Goal: Task Accomplishment & Management: Complete application form

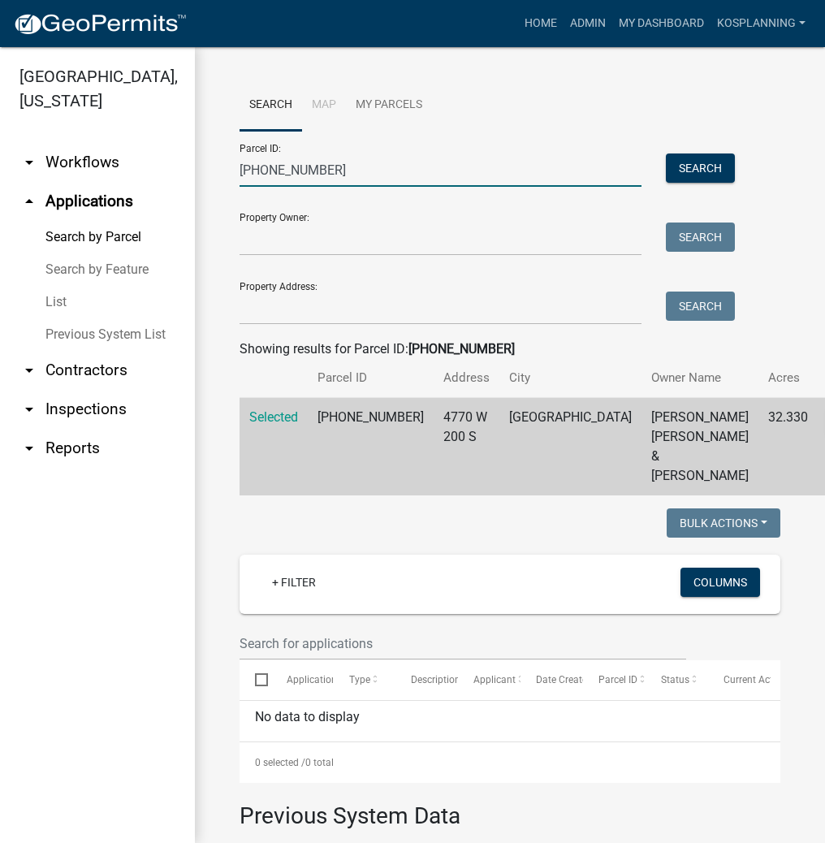
click at [294, 173] on input "[PHONE_NUMBER]" at bounding box center [441, 169] width 402 height 33
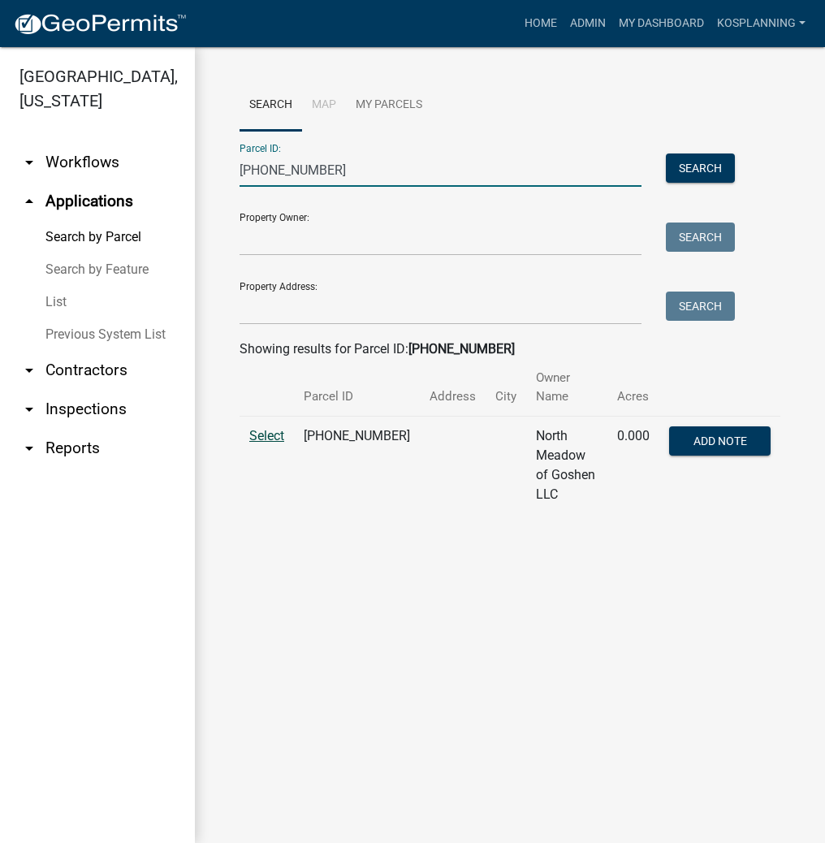
type input "[PHONE_NUMBER]"
click at [279, 428] on span "Select" at bounding box center [266, 435] width 35 height 15
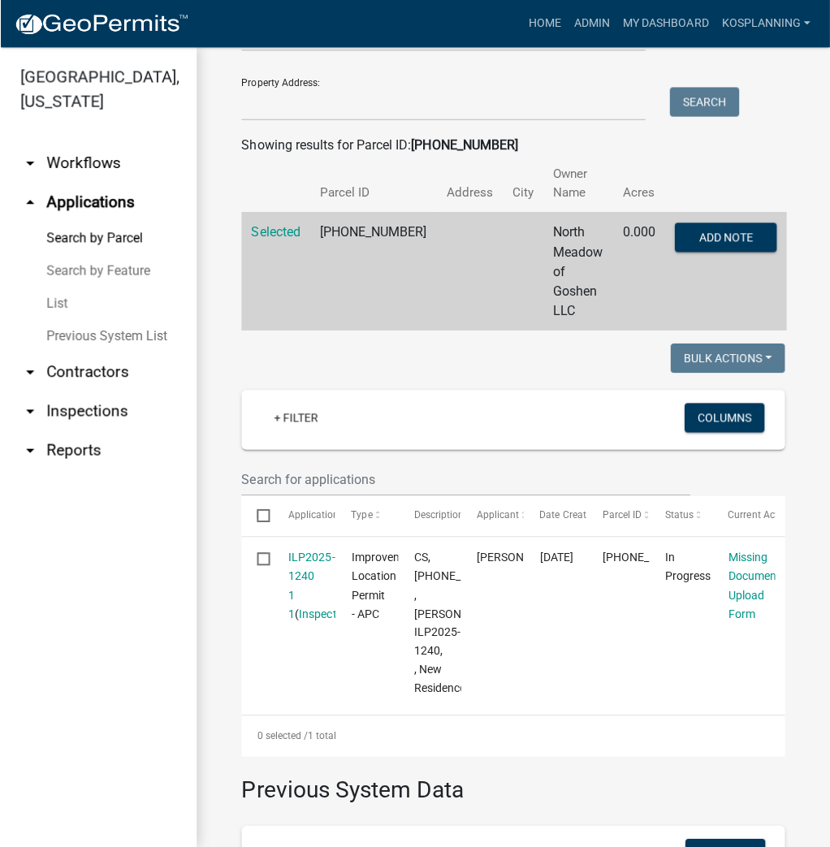
scroll to position [325, 0]
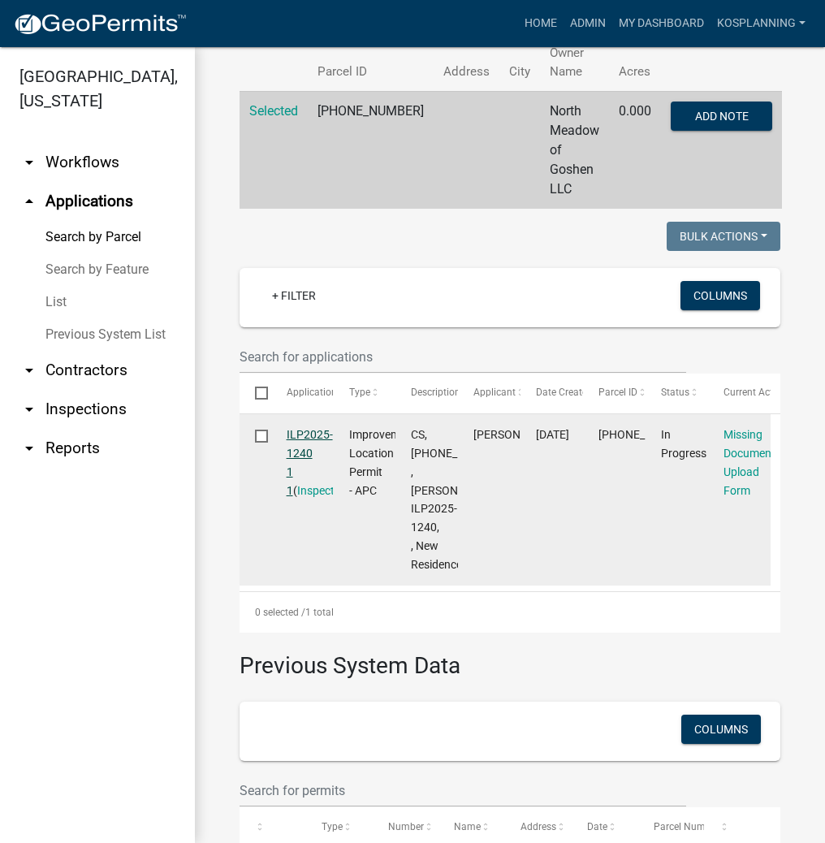
click at [312, 428] on link "ILP2025-1240 1 1" at bounding box center [310, 462] width 46 height 68
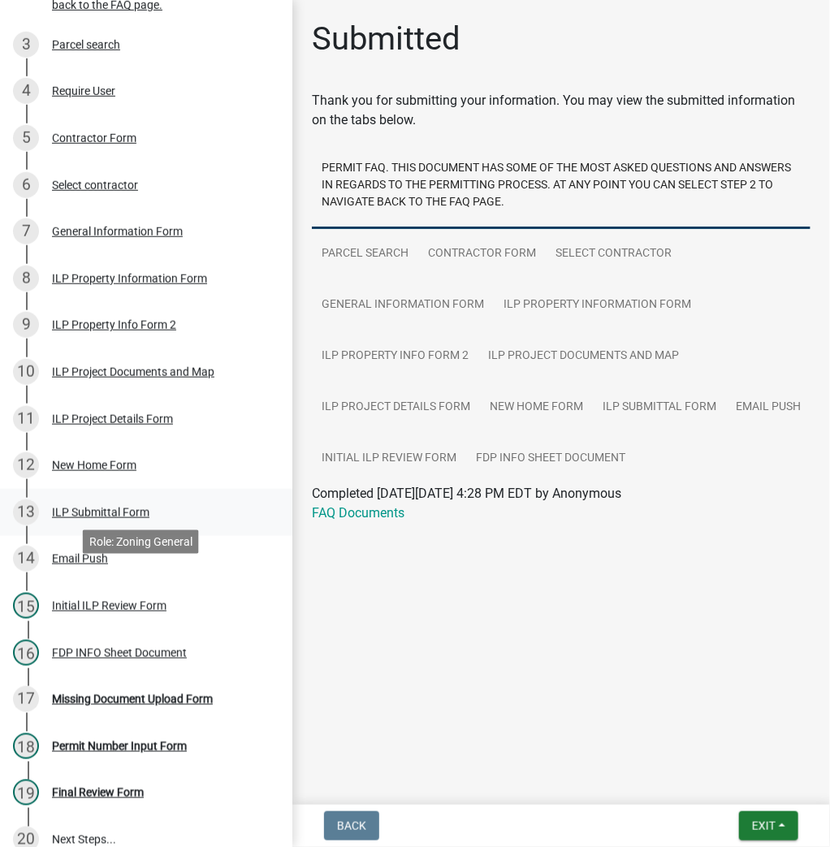
scroll to position [390, 0]
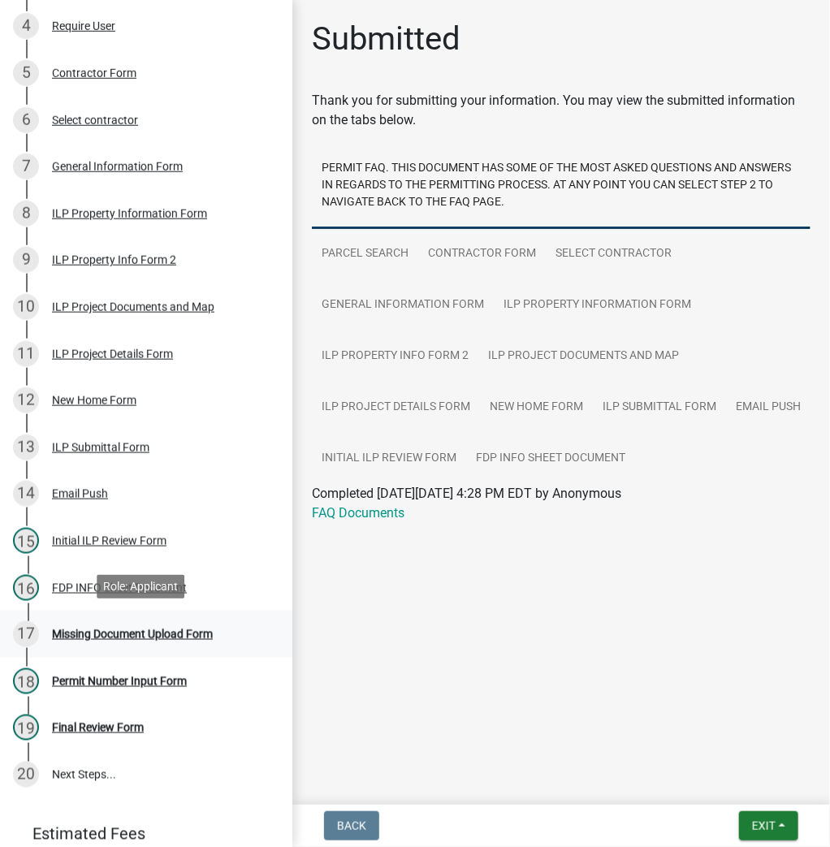
click at [132, 629] on div "Missing Document Upload Form" at bounding box center [132, 634] width 161 height 11
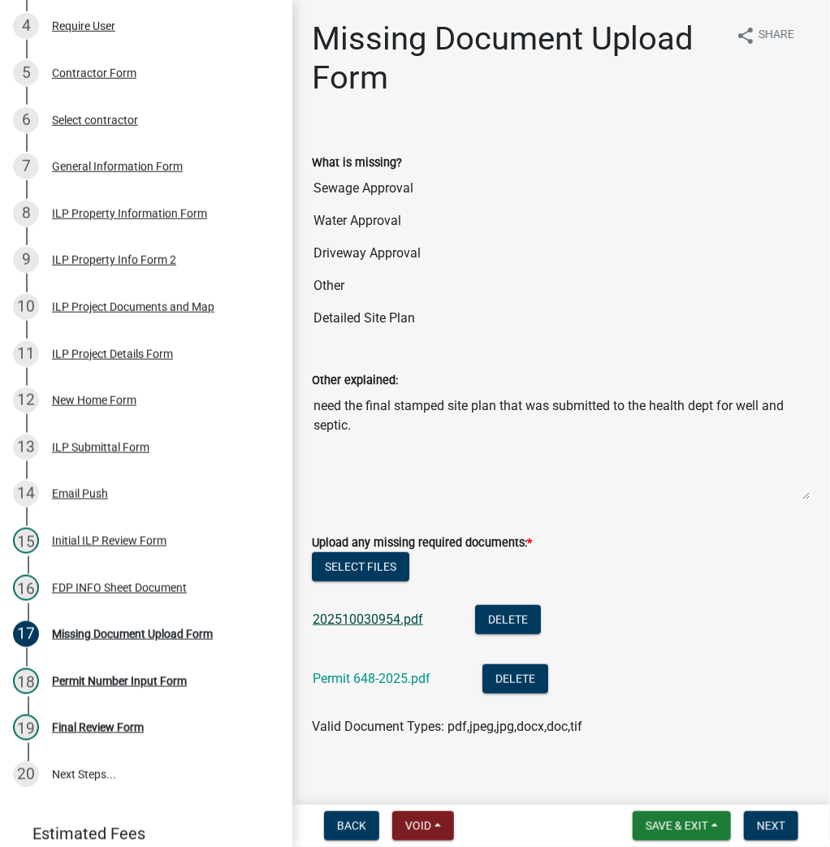
click at [361, 620] on link "202510030954.pdf" at bounding box center [368, 619] width 110 height 15
click at [367, 562] on button "Select files" at bounding box center [360, 566] width 97 height 29
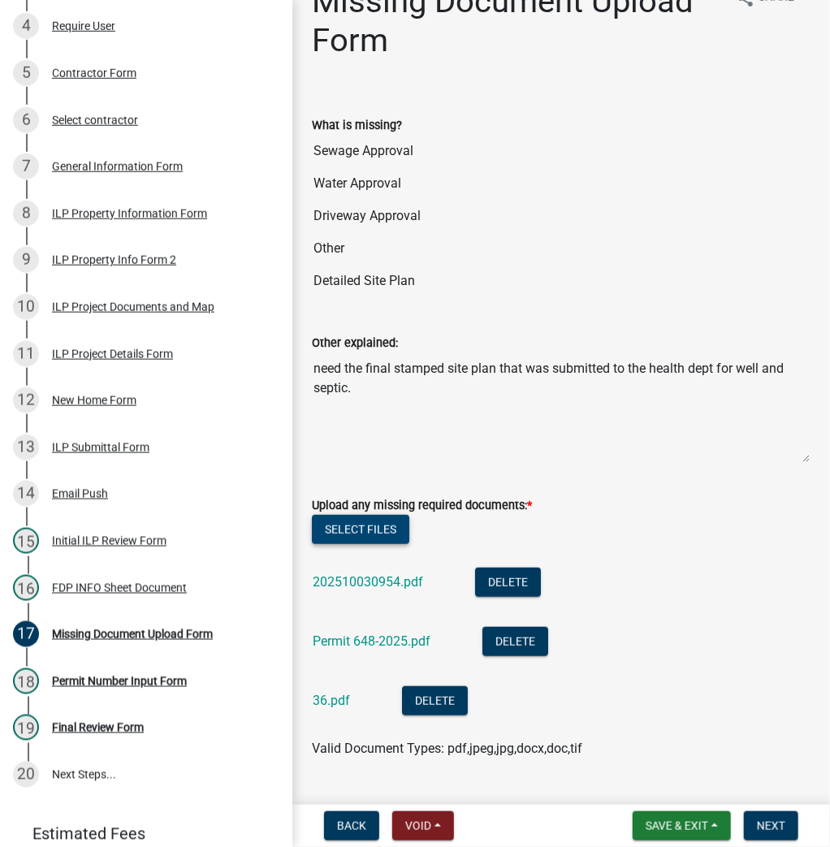
scroll to position [73, 0]
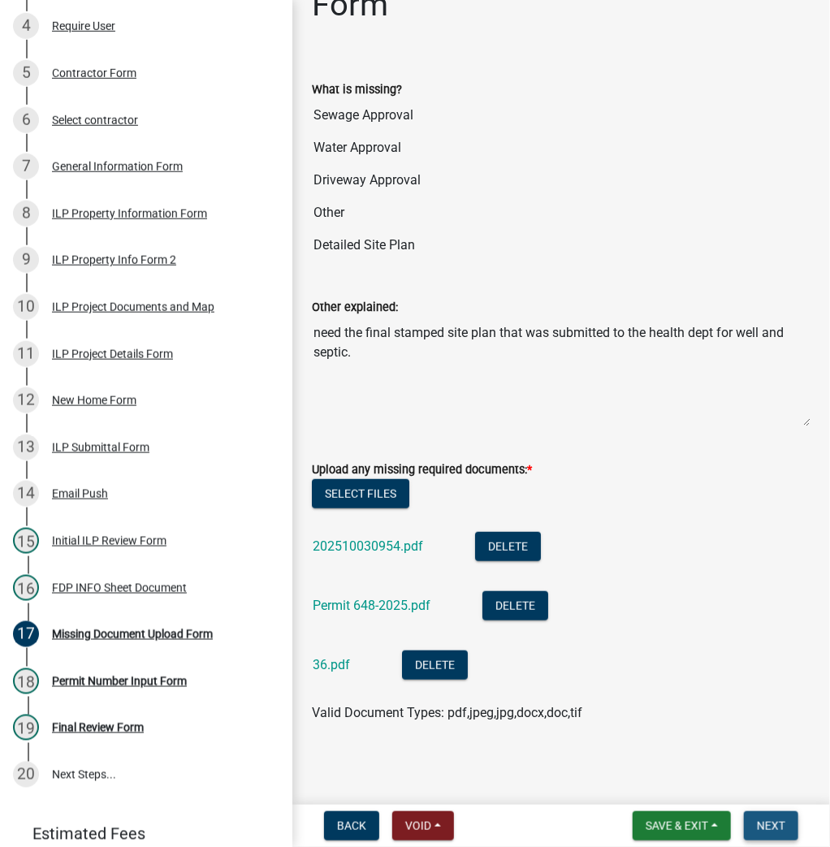
click at [772, 823] on span "Next" at bounding box center [771, 825] width 28 height 13
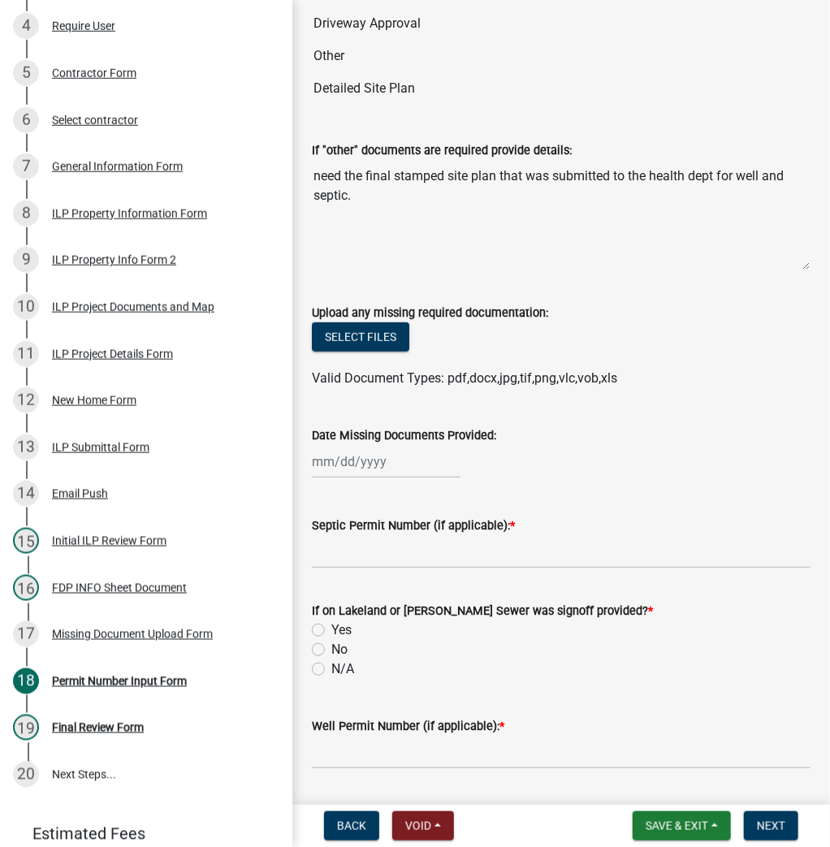
scroll to position [195, 0]
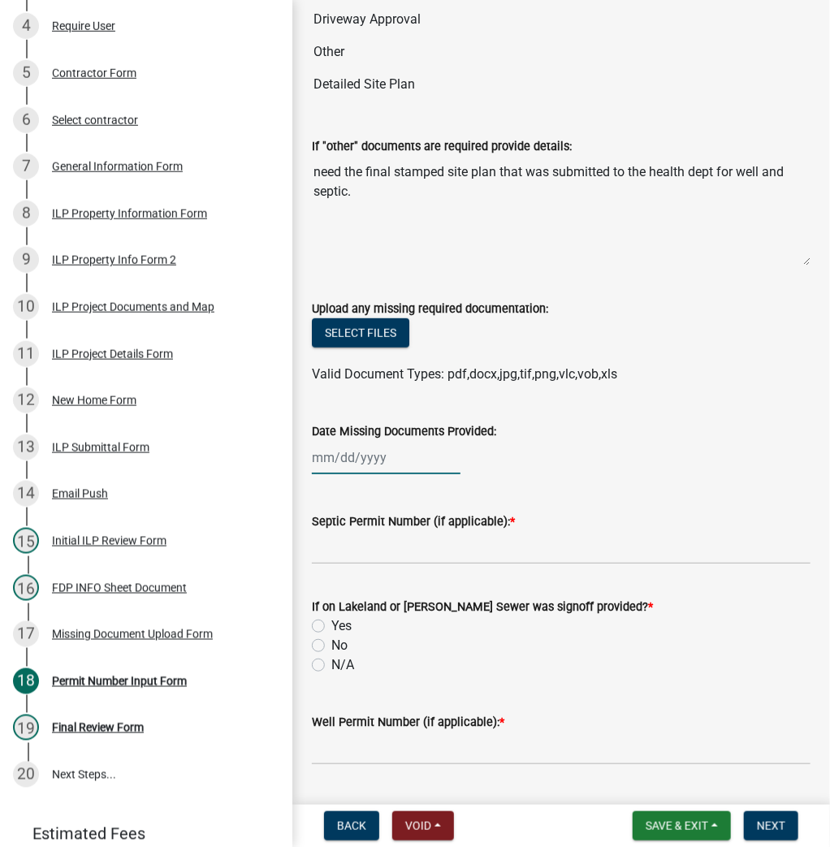
click at [365, 457] on div at bounding box center [386, 457] width 149 height 33
select select "10"
select select "2025"
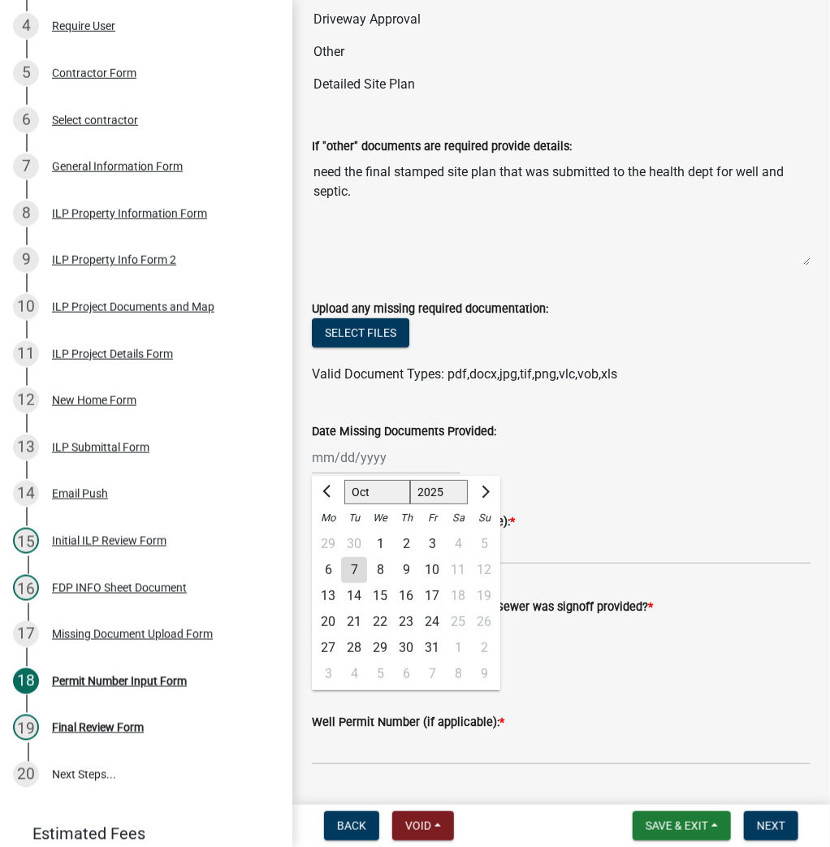
click at [349, 566] on div "7" at bounding box center [354, 570] width 26 height 26
type input "[DATE]"
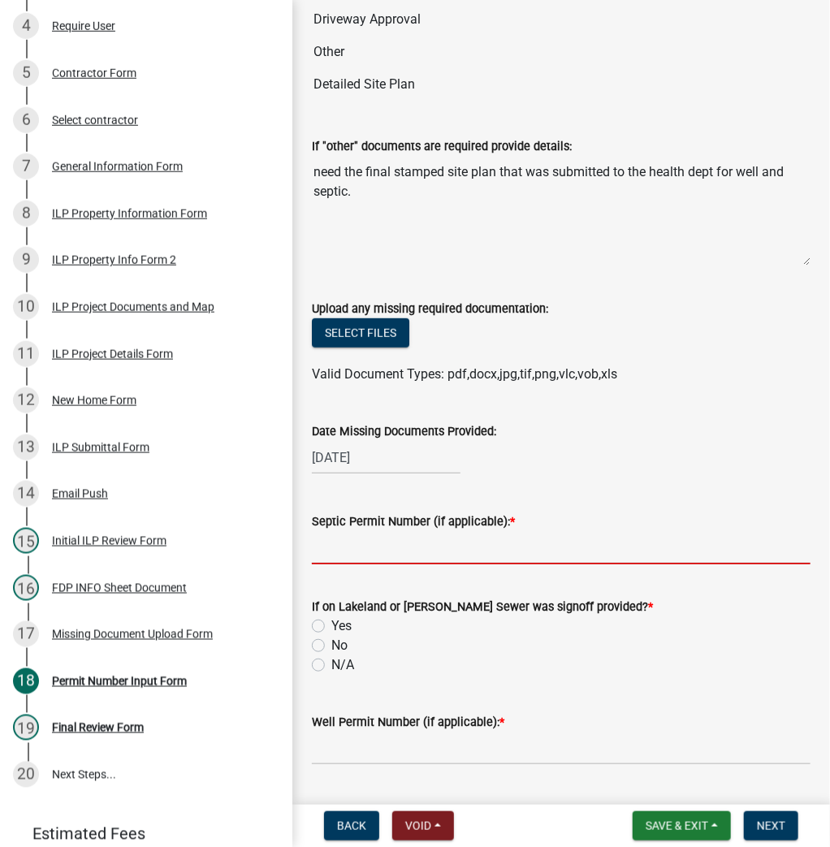
click at [374, 555] on input "Septic Permit Number (if applicable): *" at bounding box center [561, 547] width 499 height 33
type input "21299"
click at [331, 663] on label "N/A" at bounding box center [342, 664] width 23 height 19
click at [331, 663] on input "N/A" at bounding box center [336, 660] width 11 height 11
radio input "true"
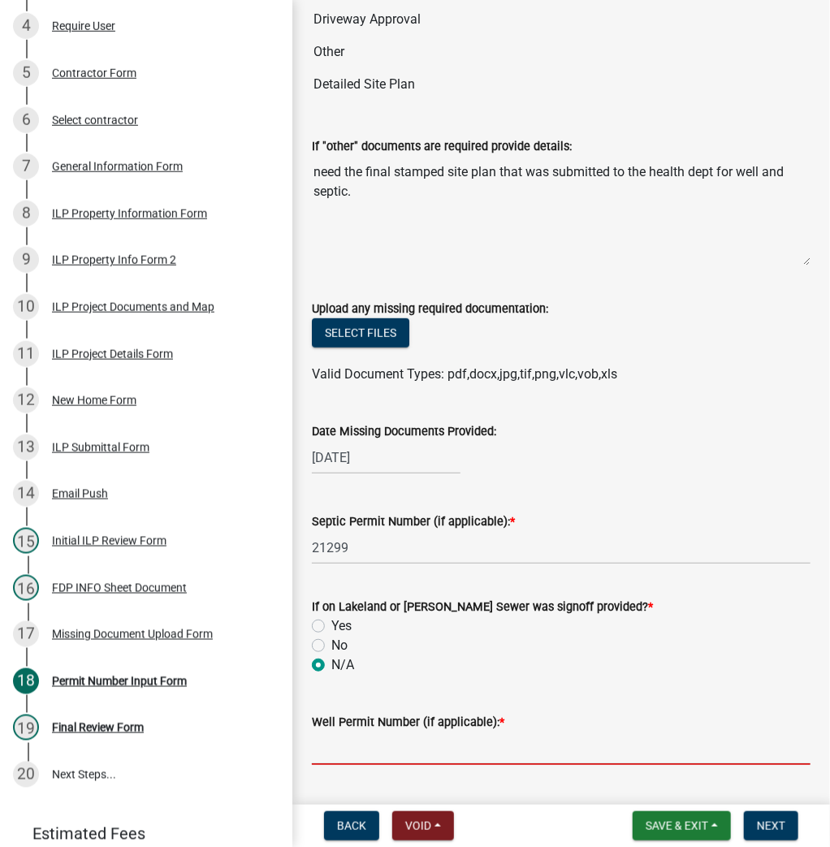
click at [319, 741] on input "Well Permit Number (if applicable): *" at bounding box center [561, 748] width 499 height 33
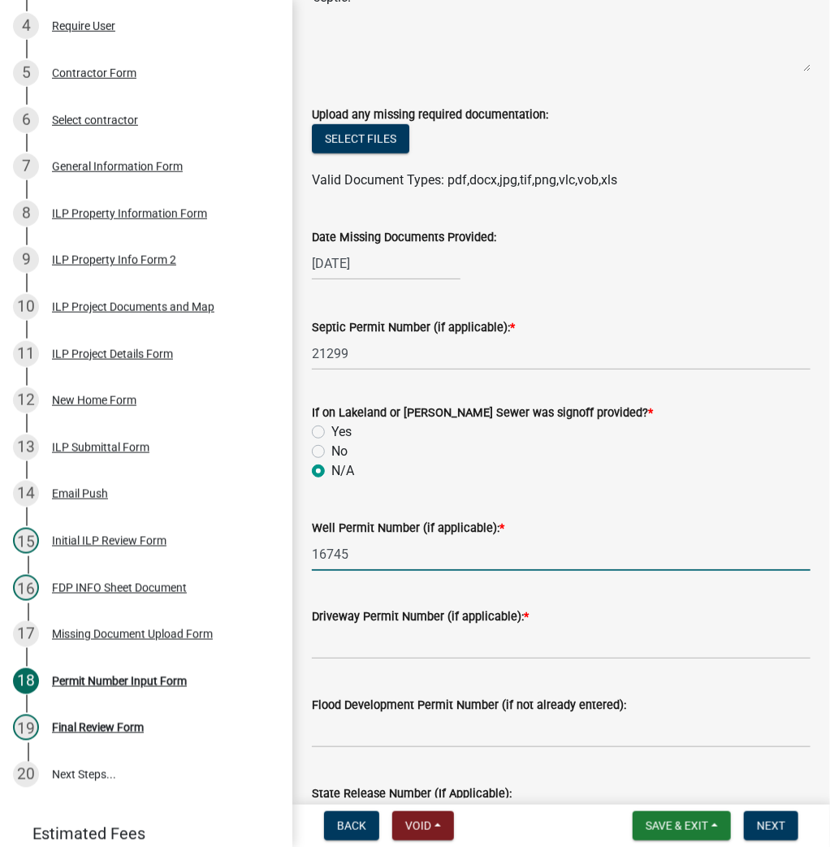
scroll to position [390, 0]
type input "16745"
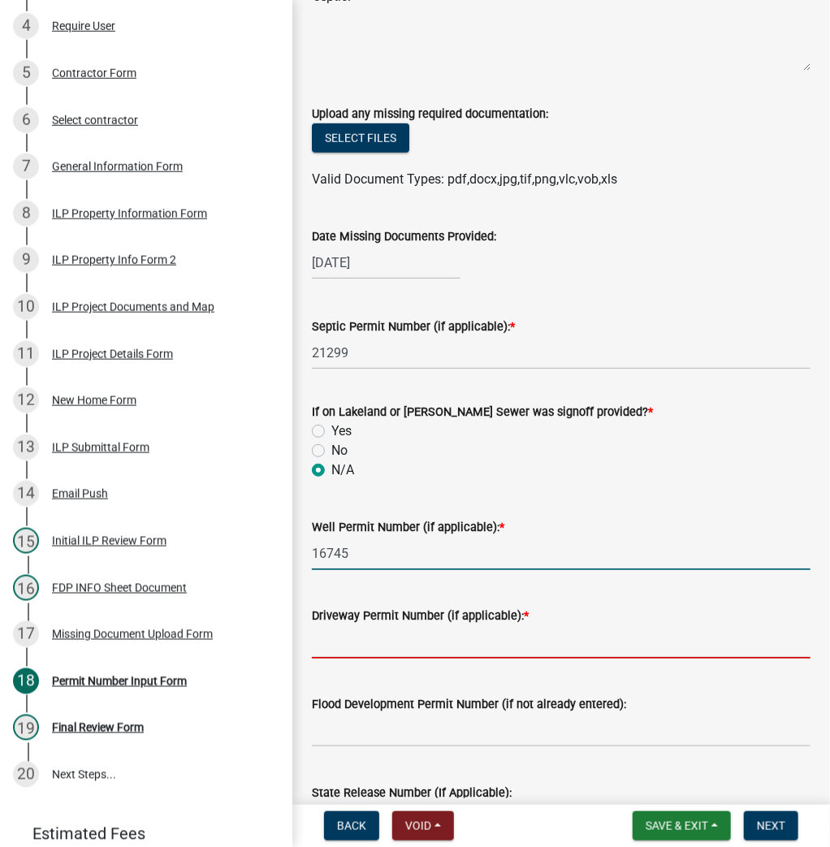
click at [346, 643] on input "Driveway Permit Number (if applicable): *" at bounding box center [561, 641] width 499 height 33
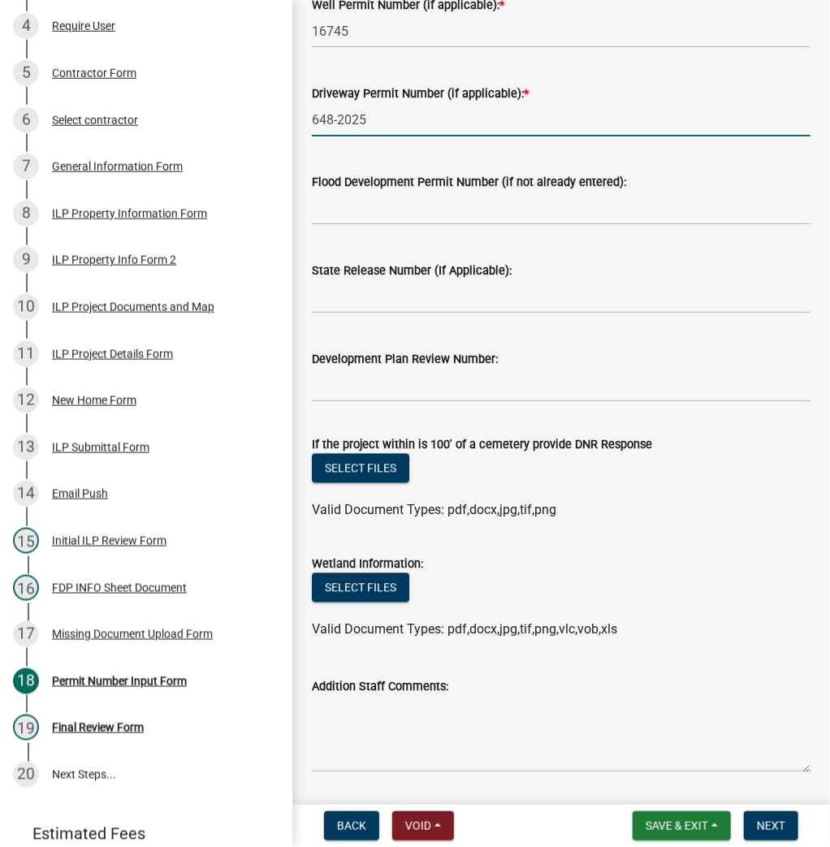
scroll to position [960, 0]
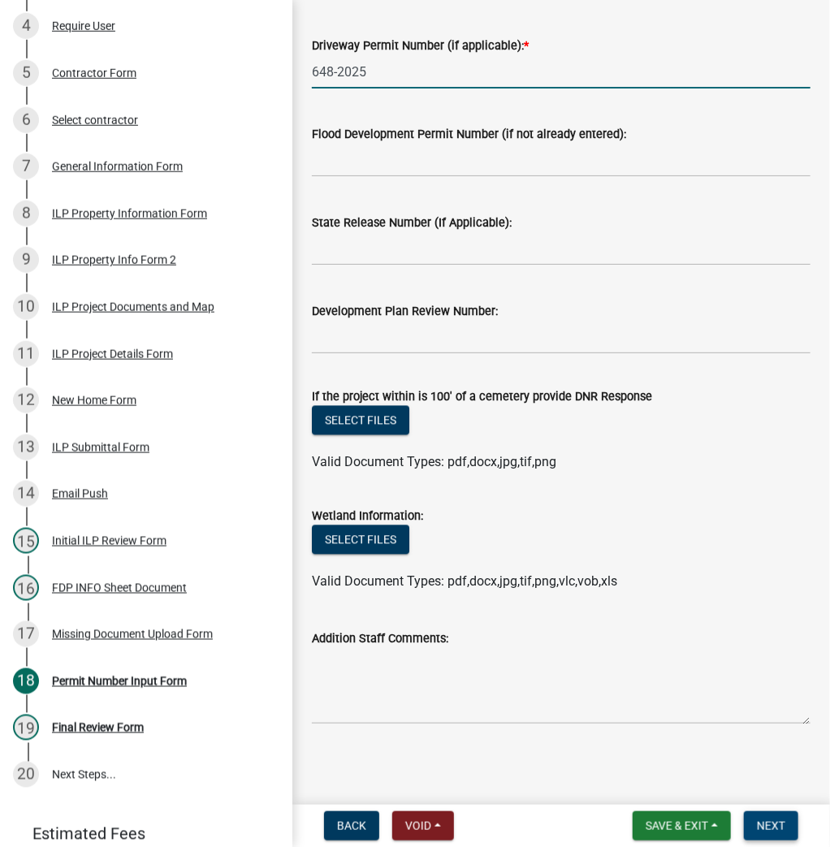
type input "648-2025"
click at [780, 828] on span "Next" at bounding box center [771, 825] width 28 height 13
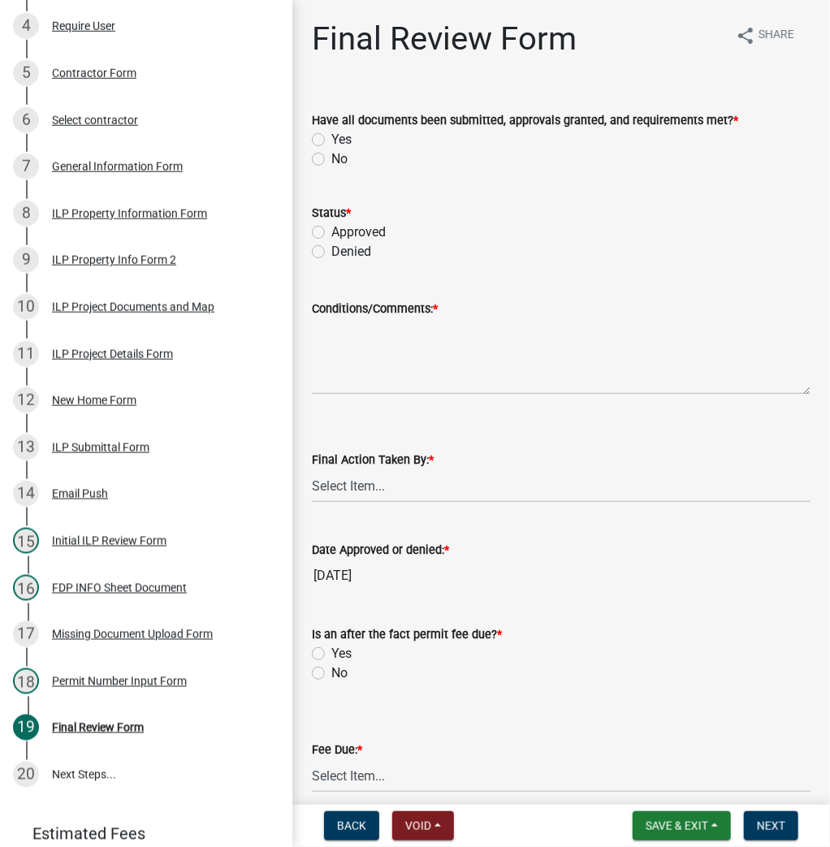
click at [331, 133] on label "Yes" at bounding box center [341, 139] width 20 height 19
click at [331, 133] on input "Yes" at bounding box center [336, 135] width 11 height 11
radio input "true"
click at [331, 235] on label "Approved" at bounding box center [358, 232] width 54 height 19
click at [331, 233] on input "Approved" at bounding box center [336, 228] width 11 height 11
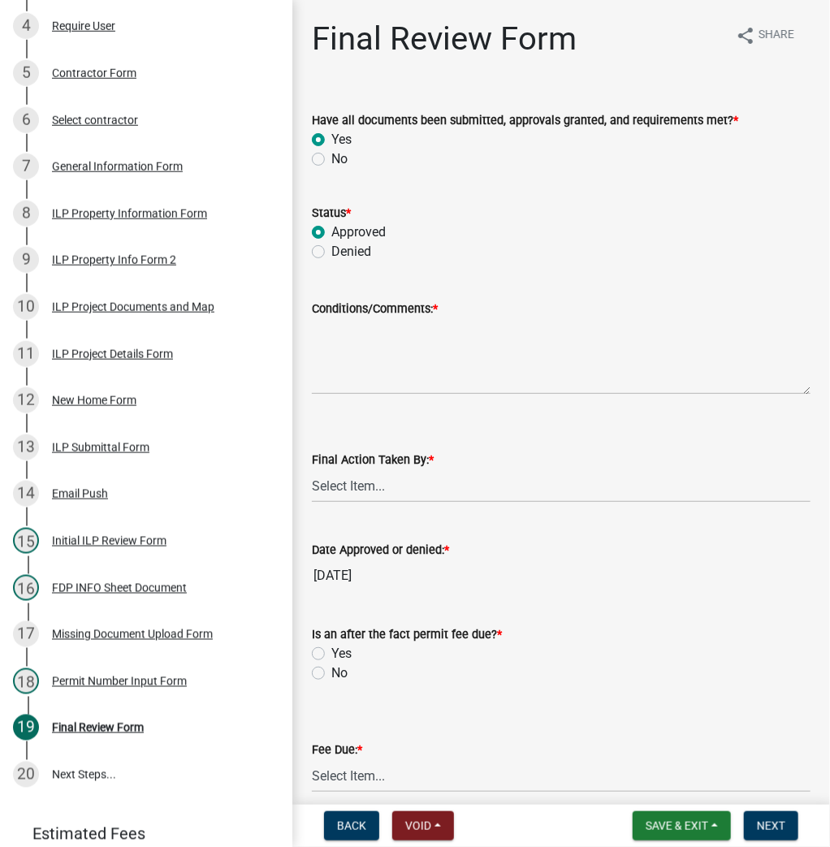
radio input "true"
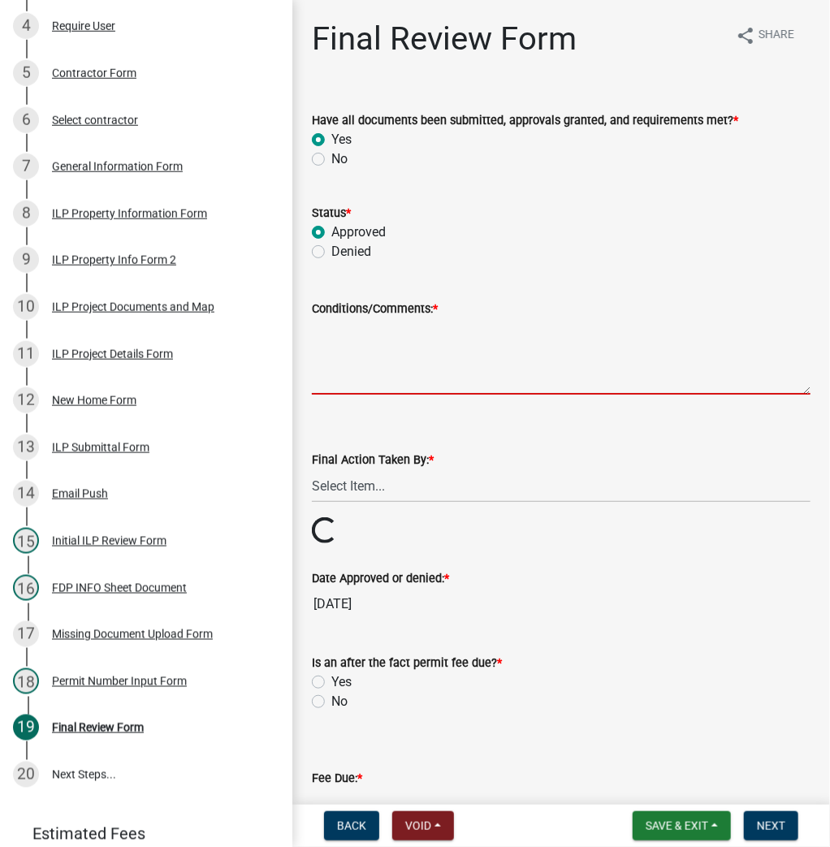
click at [427, 361] on textarea "Conditions/Comments: *" at bounding box center [561, 356] width 499 height 76
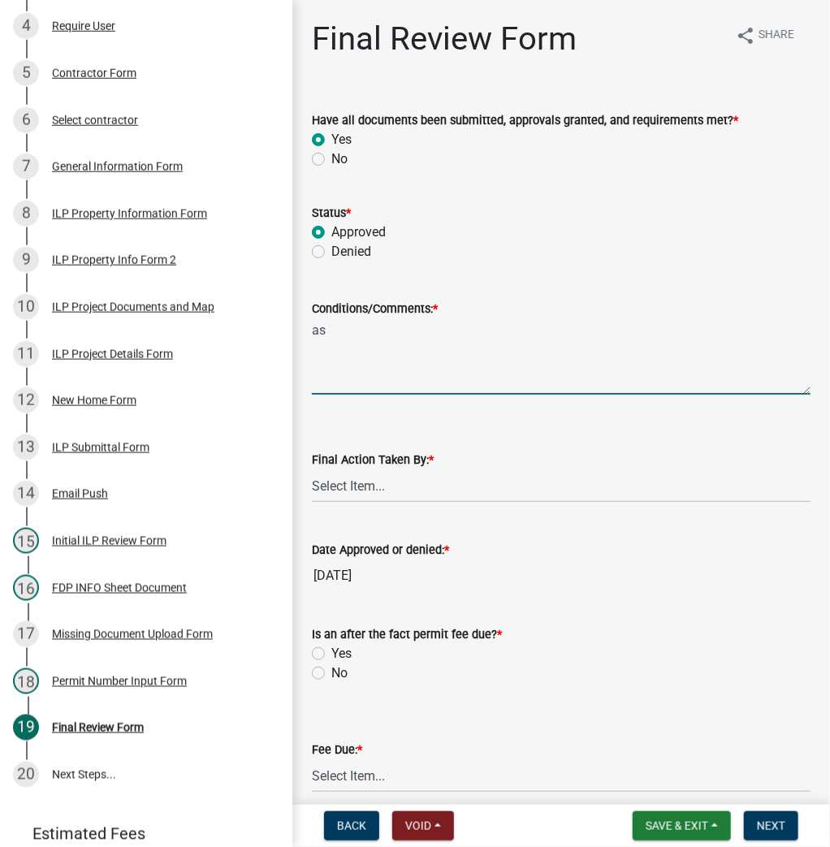
type textarea "a"
type textarea "As presented"
click at [379, 500] on select "Select Item... MMS LT AT CS [PERSON_NAME]" at bounding box center [561, 485] width 499 height 33
click at [312, 469] on select "Select Item... MMS LT AT CS [PERSON_NAME]" at bounding box center [561, 485] width 499 height 33
select select "fc758b50-acba-4166-9f24-5248f0f78016"
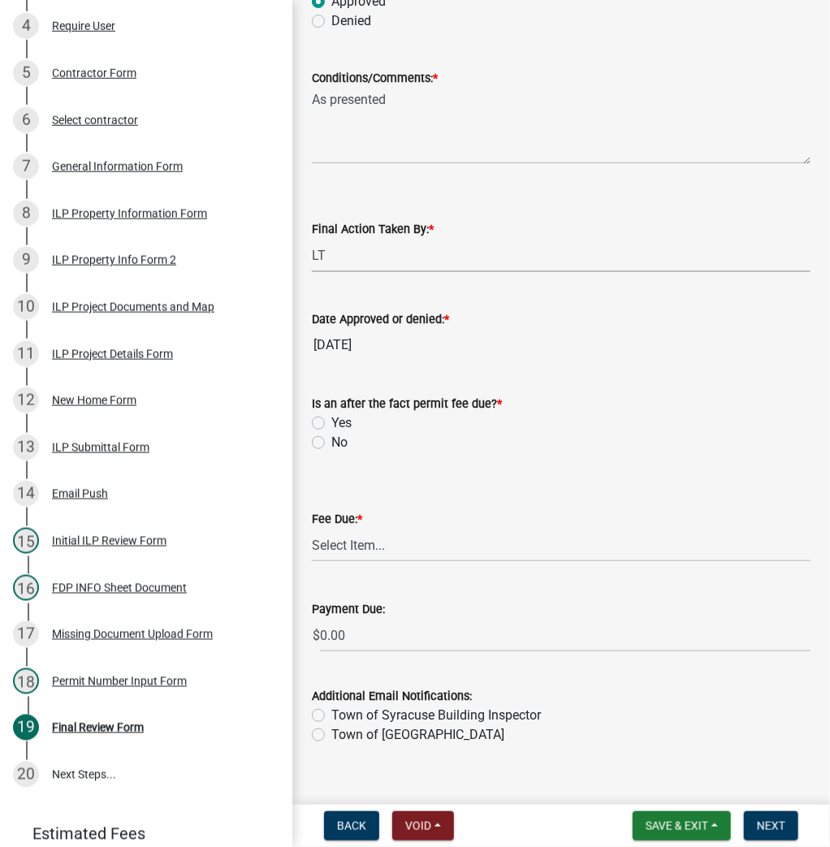
scroll to position [254, 0]
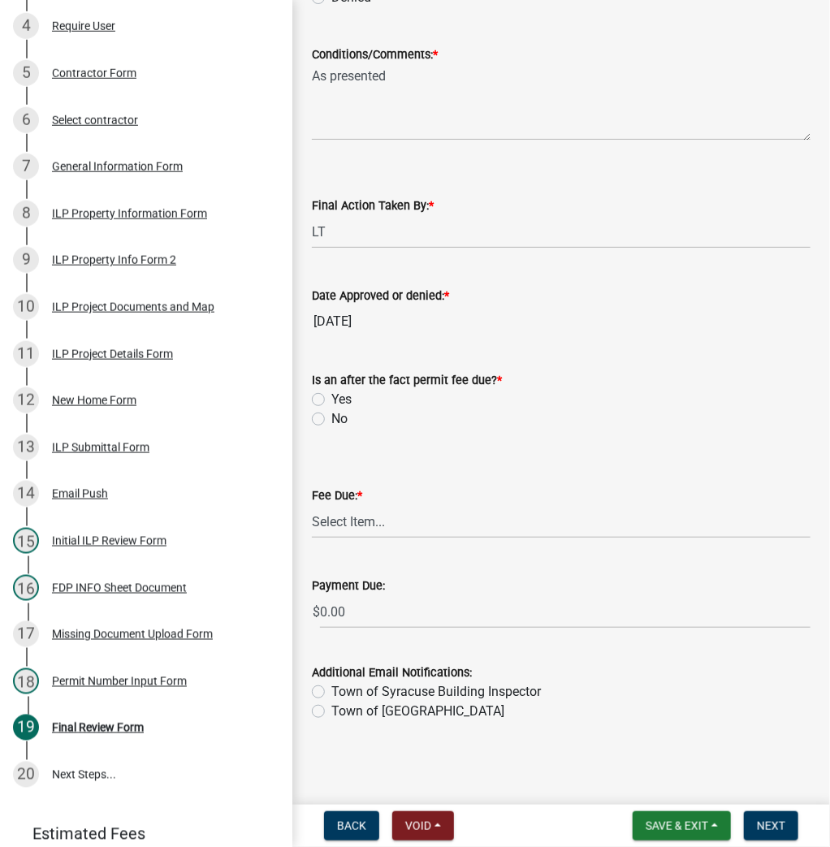
click at [331, 419] on label "No" at bounding box center [339, 418] width 16 height 19
click at [331, 419] on input "No" at bounding box center [336, 414] width 11 height 11
radio input "true"
click at [344, 508] on select "Select Item... N/A $10.00 $25.00 $125.00 $250 $500 $500 + $10.00 for every 10 s…" at bounding box center [561, 521] width 499 height 33
click at [312, 538] on select "Select Item... N/A $10.00 $25.00 $125.00 $250 $500 $500 + $10.00 for every 10 s…" at bounding box center [561, 521] width 499 height 33
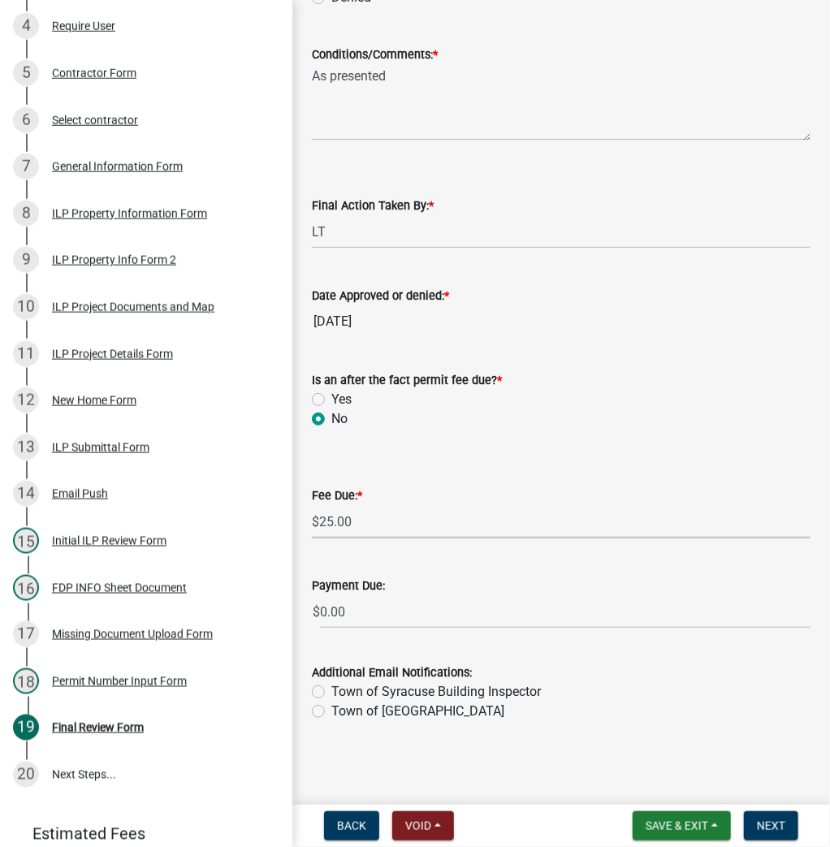
select select "71256567-8c52-414d-b434-ae6b266e1a0e"
click at [637, 815] on button "Save & Exit" at bounding box center [682, 825] width 98 height 29
click at [632, 747] on button "Save" at bounding box center [666, 744] width 130 height 39
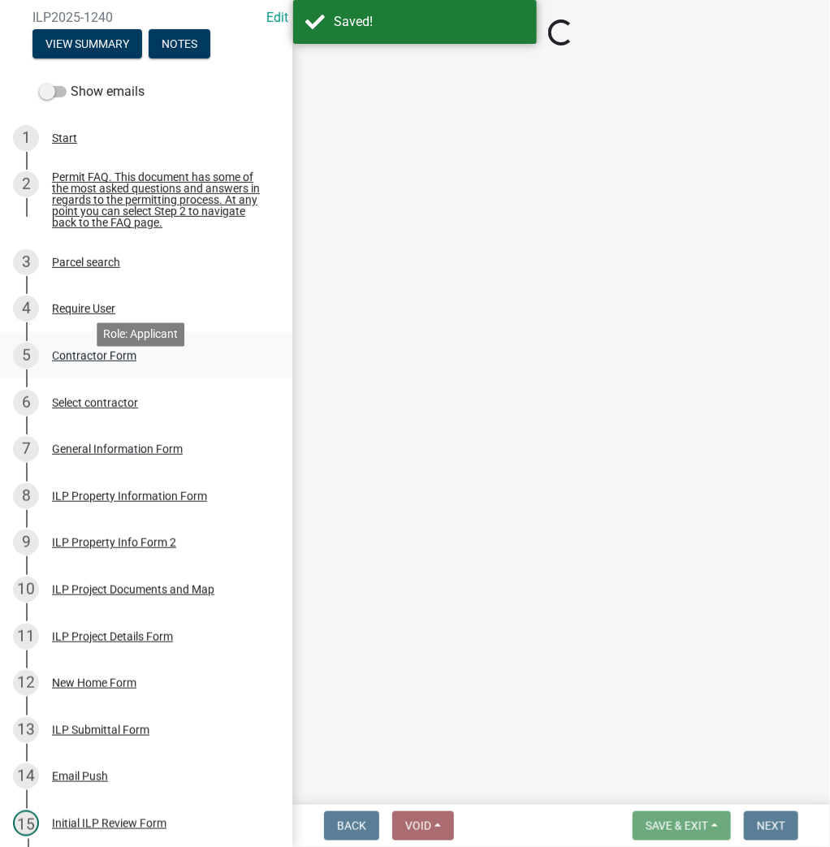
scroll to position [162, 0]
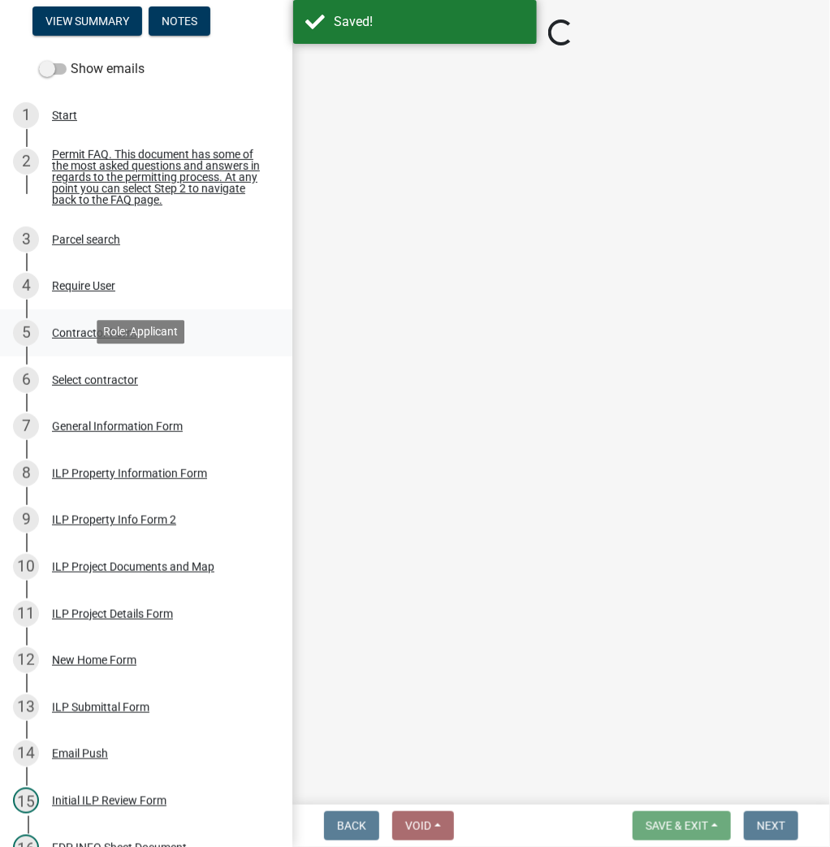
select select "fc758b50-acba-4166-9f24-5248f0f78016"
select select "71256567-8c52-414d-b434-ae6b266e1a0e"
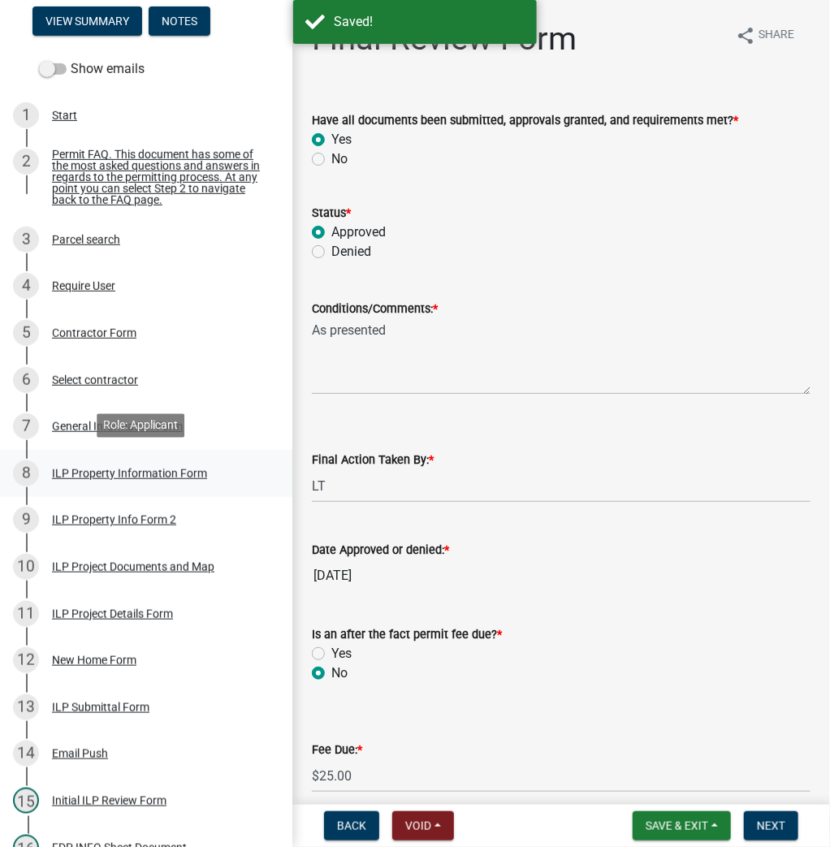
click at [104, 468] on div "ILP Property Information Form" at bounding box center [129, 473] width 155 height 11
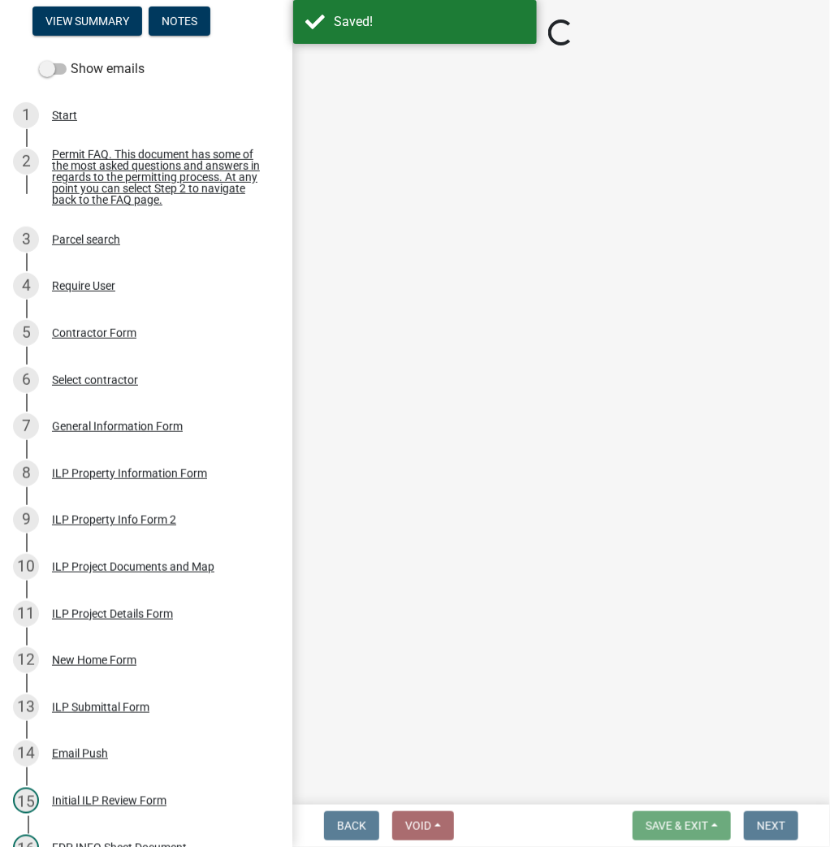
select select "43c67e15-aa71-4662-a612-5084d59379d6"
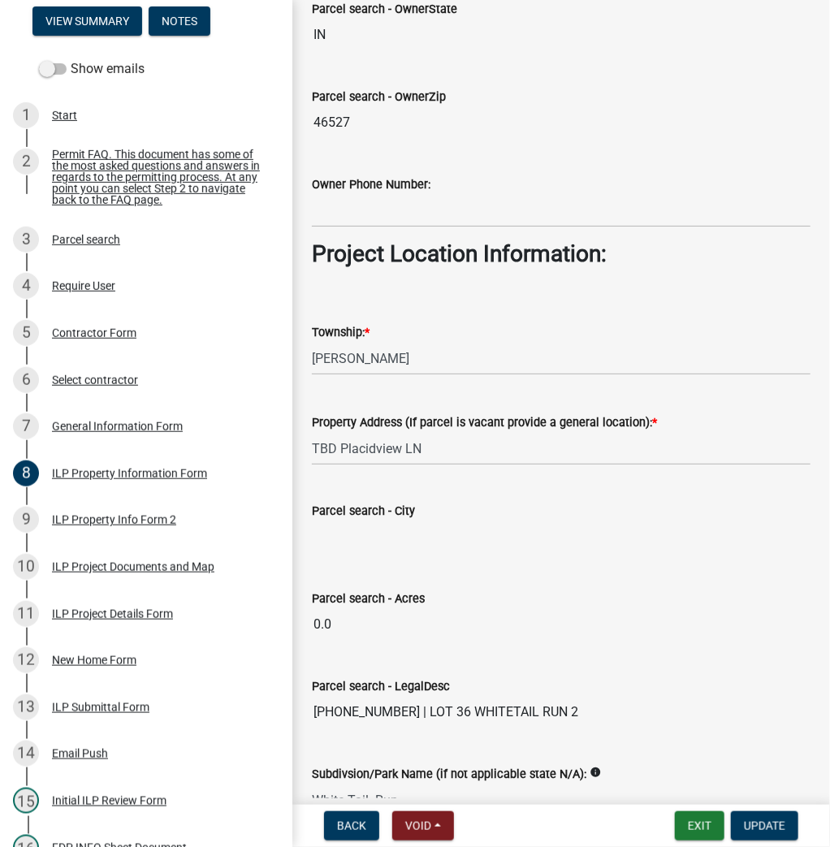
scroll to position [1169, 0]
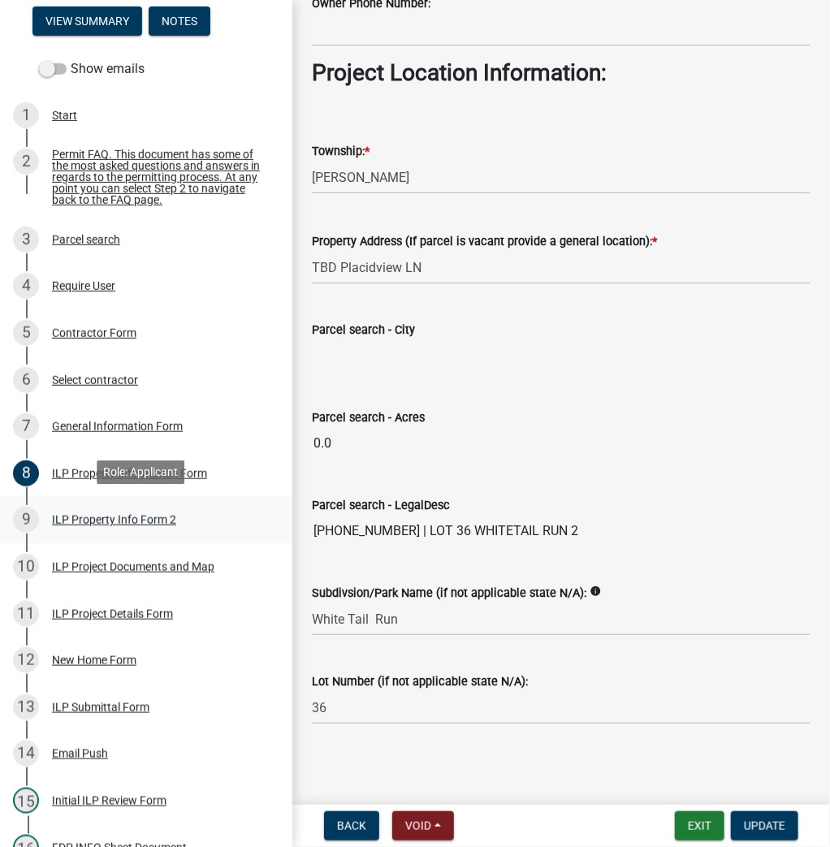
click at [143, 516] on div "ILP Property Info Form 2" at bounding box center [114, 519] width 124 height 11
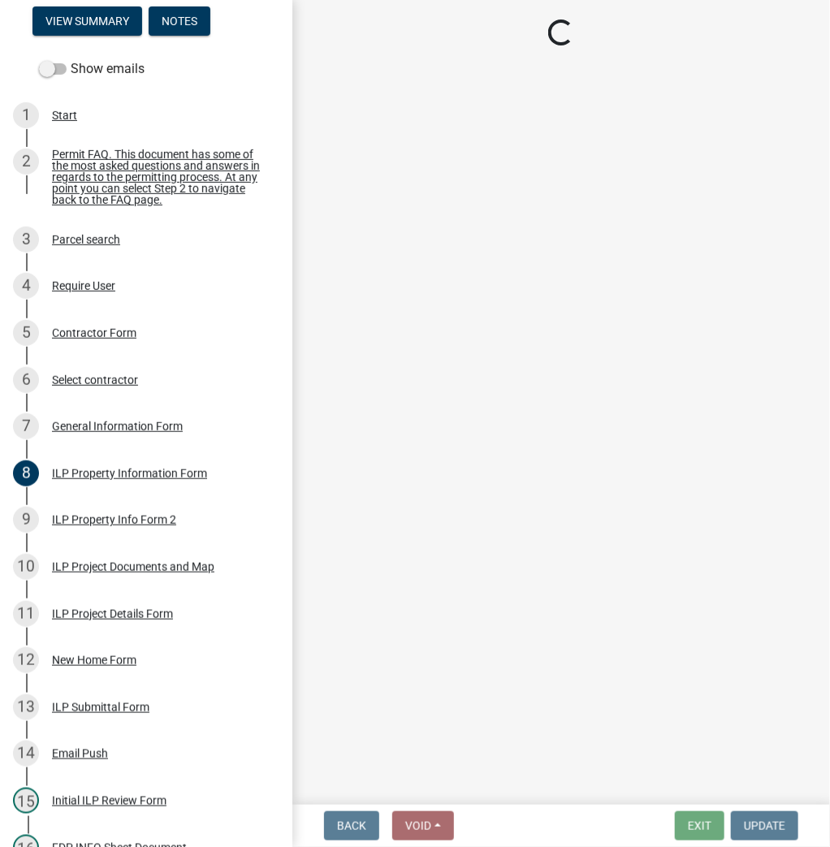
select select "0609af41-fe40-4fa2-880d-6f54f567ae8e"
select select "1146270b-2111-4e23-bf7f-74ce85cf7041"
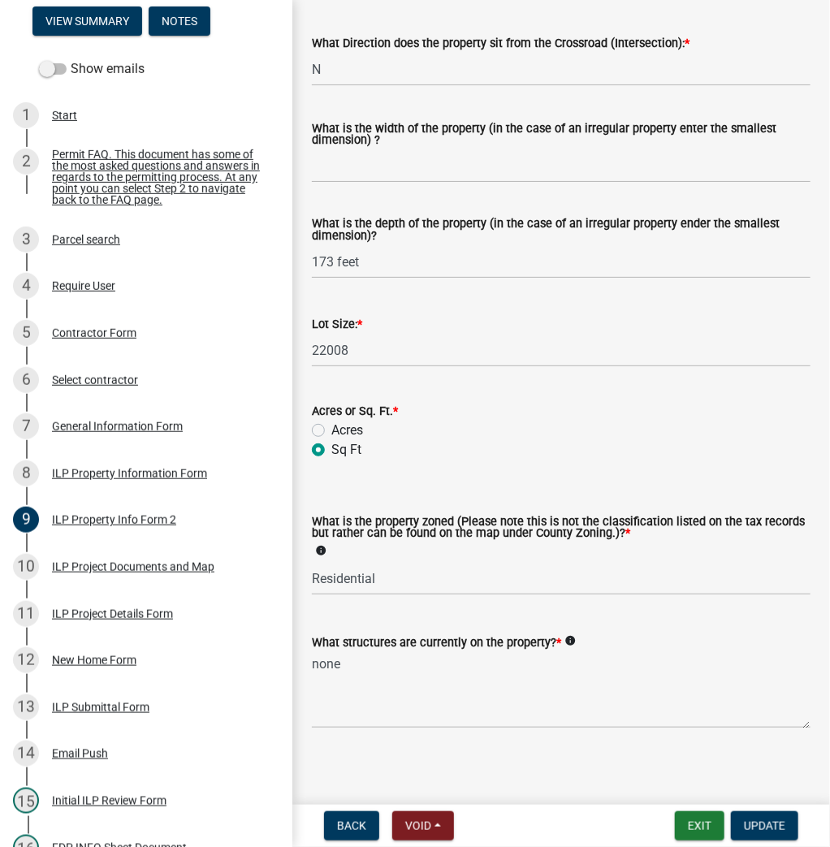
scroll to position [550, 0]
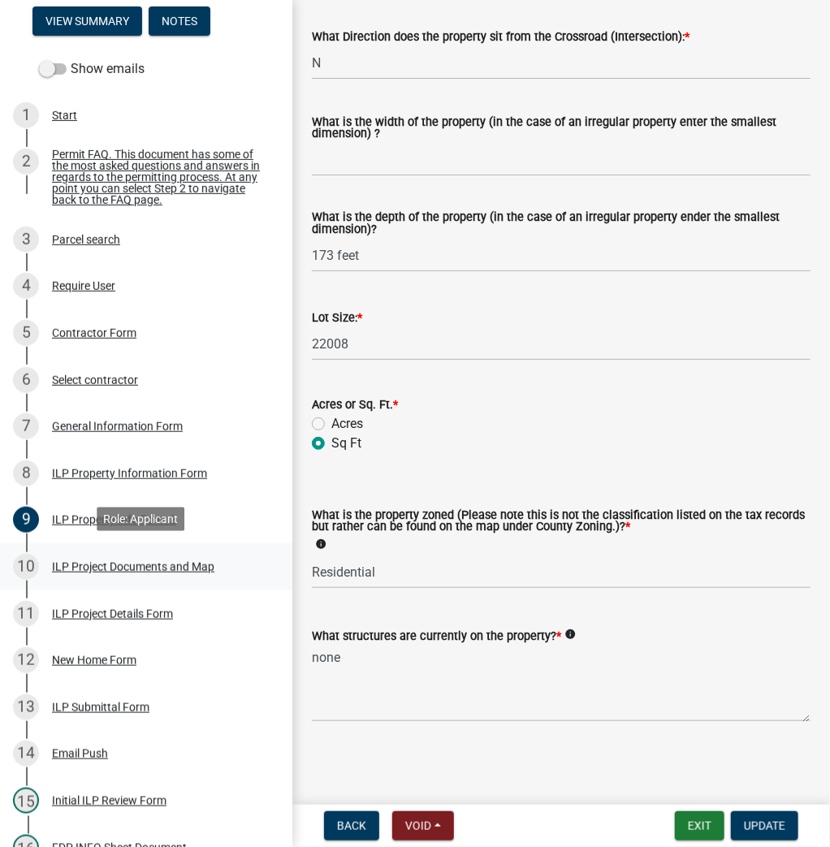
click at [84, 564] on div "ILP Project Documents and Map" at bounding box center [133, 566] width 162 height 11
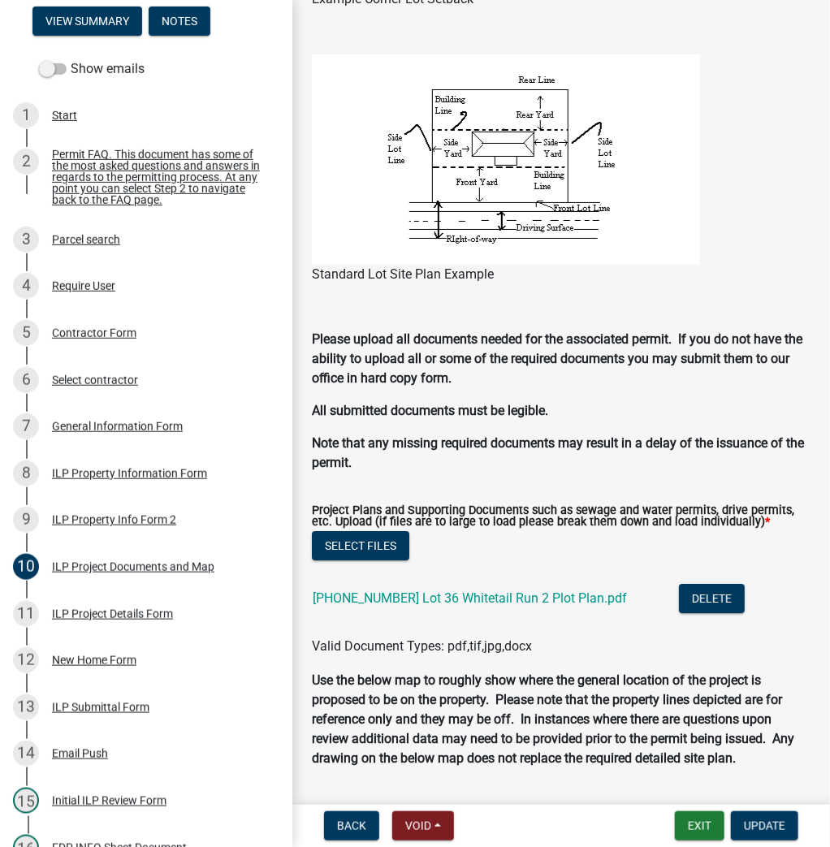
scroll to position [1559, 0]
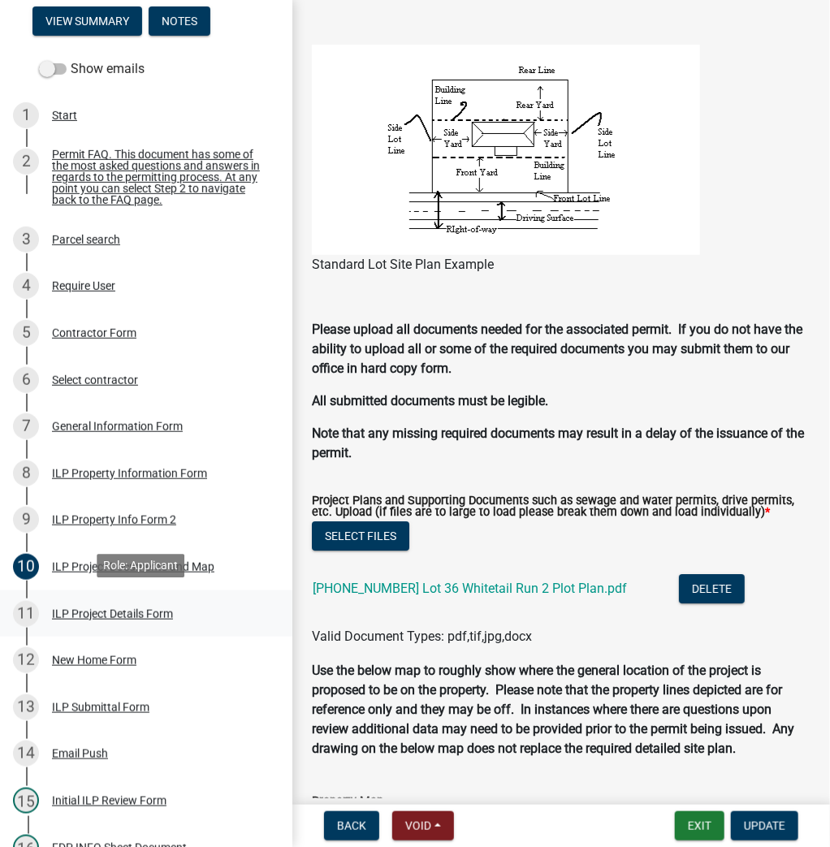
click at [75, 608] on div "ILP Project Details Form" at bounding box center [112, 613] width 121 height 11
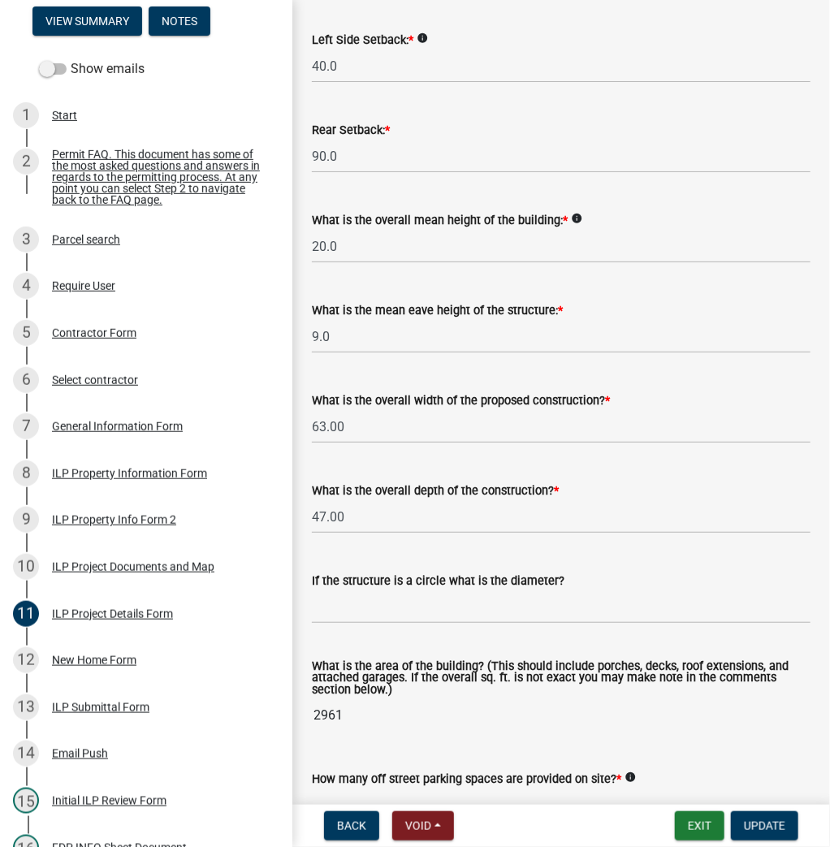
scroll to position [520, 0]
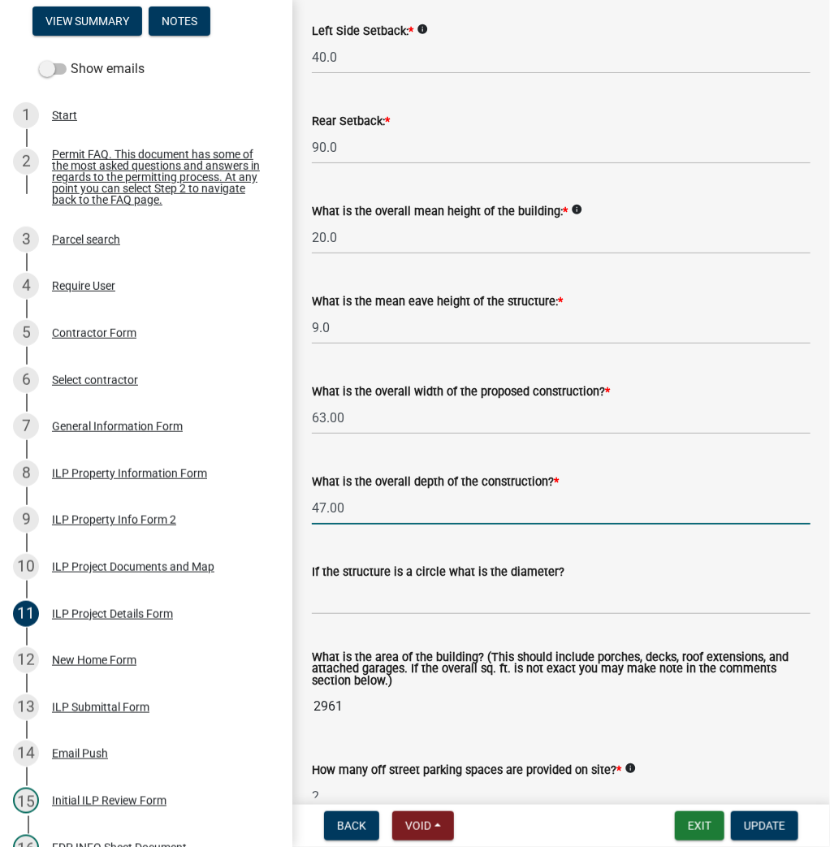
click at [377, 508] on input "47.00" at bounding box center [561, 507] width 499 height 33
type input "60.50"
click at [426, 595] on input "text" at bounding box center [561, 597] width 499 height 33
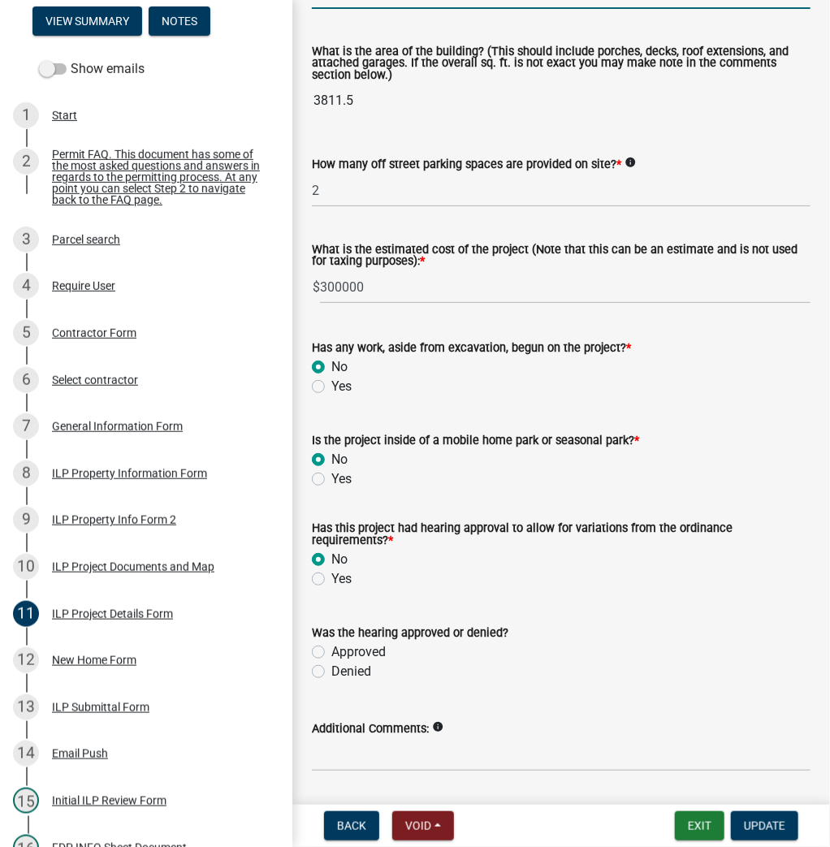
scroll to position [1175, 0]
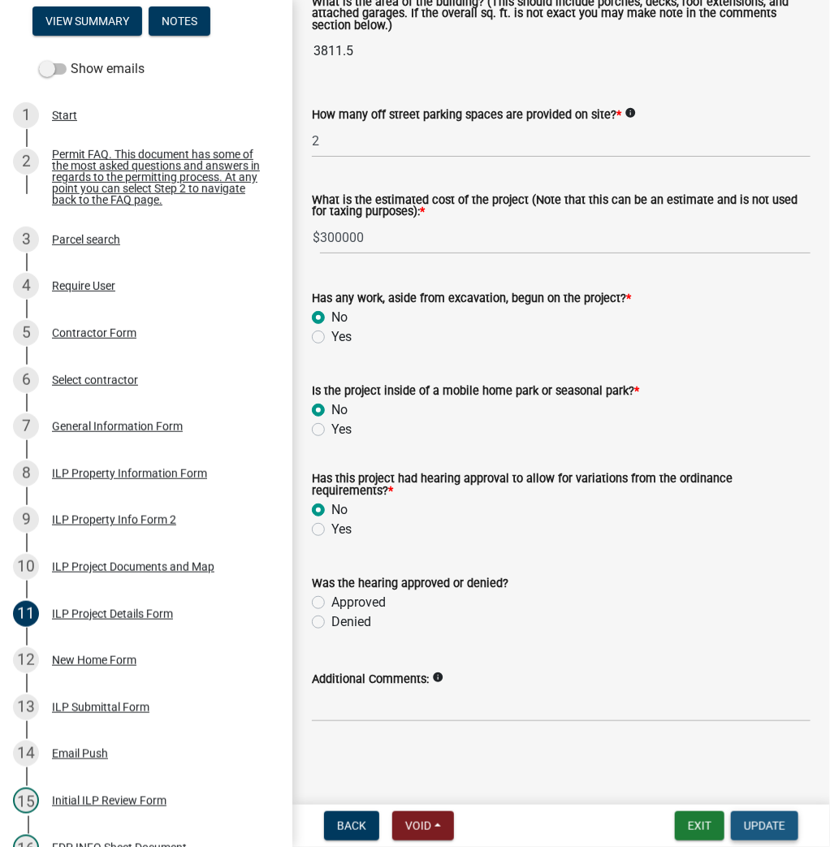
click at [753, 825] on span "Update" at bounding box center [764, 825] width 41 height 13
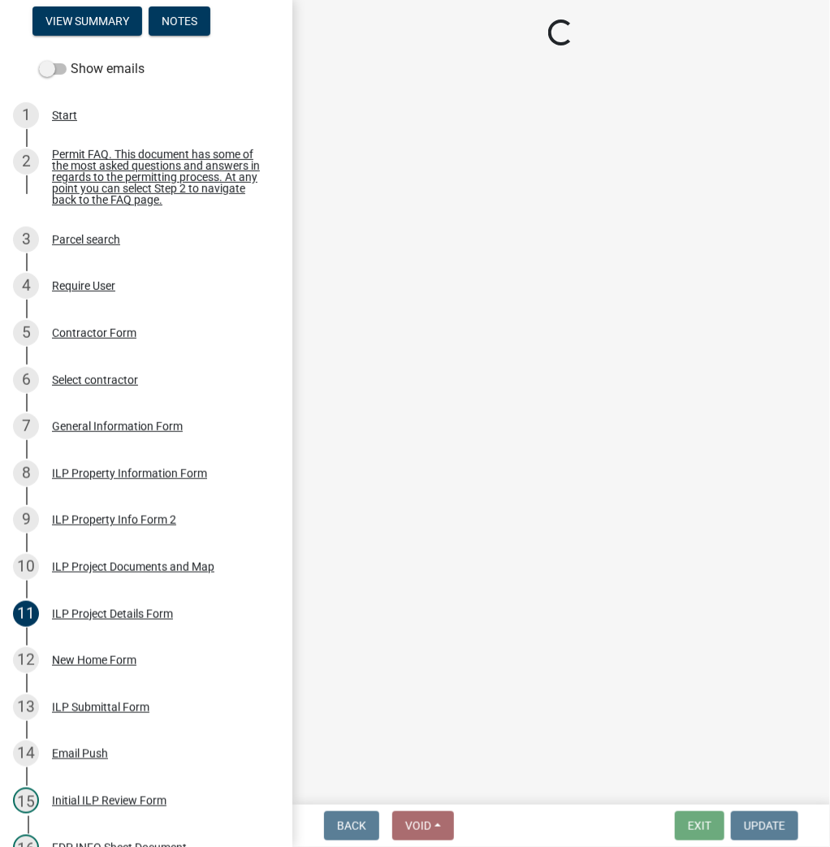
select select "fc758b50-acba-4166-9f24-5248f0f78016"
select select "71256567-8c52-414d-b434-ae6b266e1a0e"
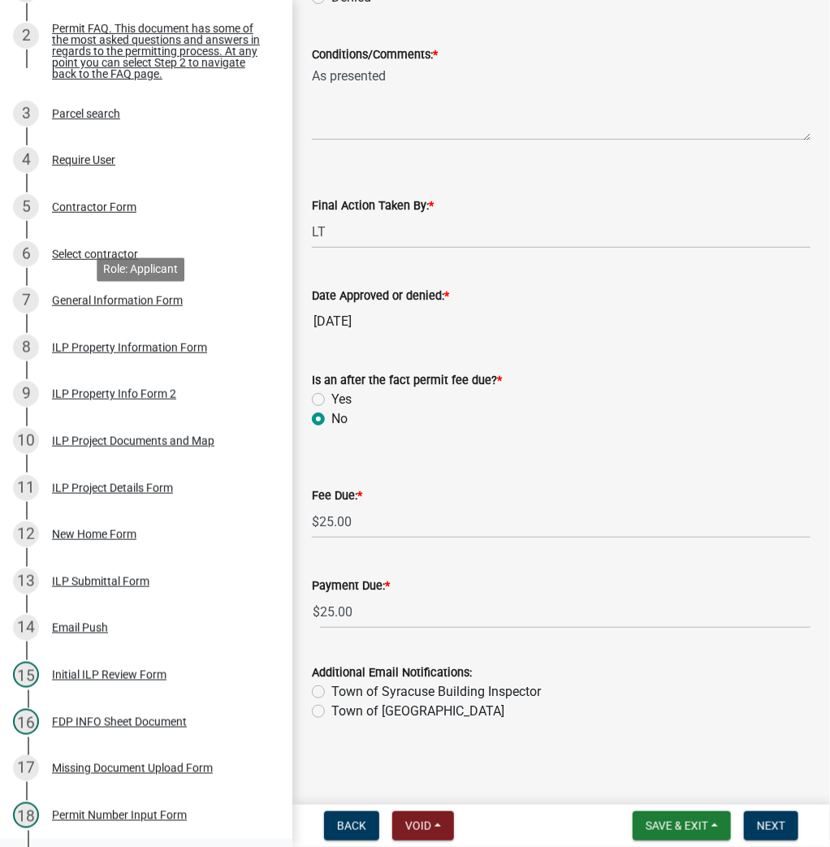
scroll to position [552, 0]
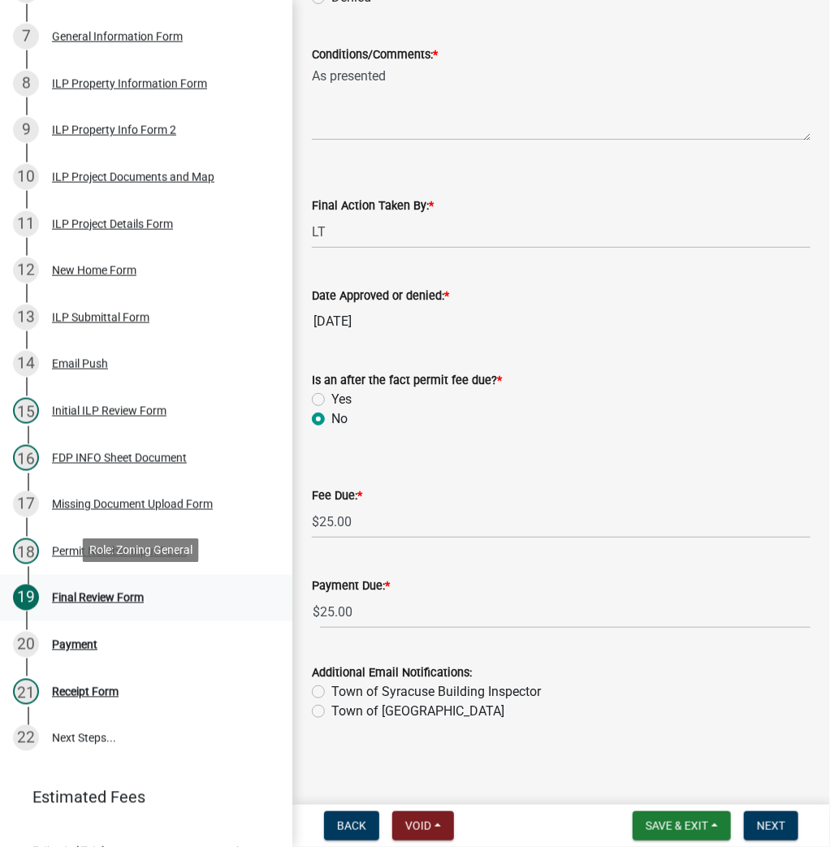
click at [110, 592] on div "Final Review Form" at bounding box center [98, 597] width 92 height 11
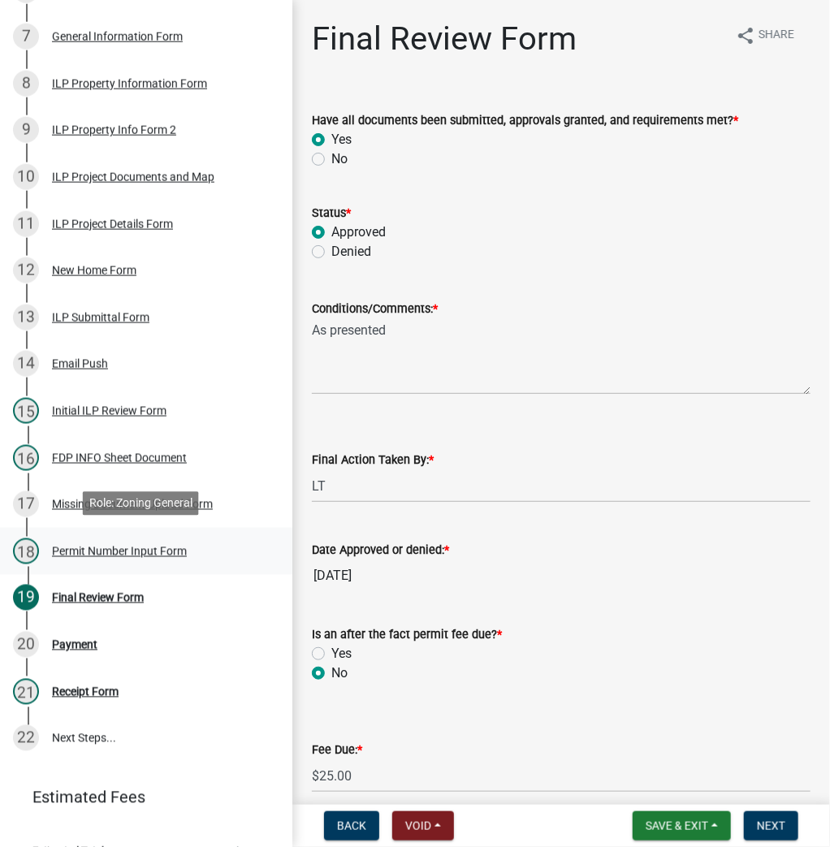
click at [97, 546] on div "Permit Number Input Form" at bounding box center [119, 551] width 135 height 11
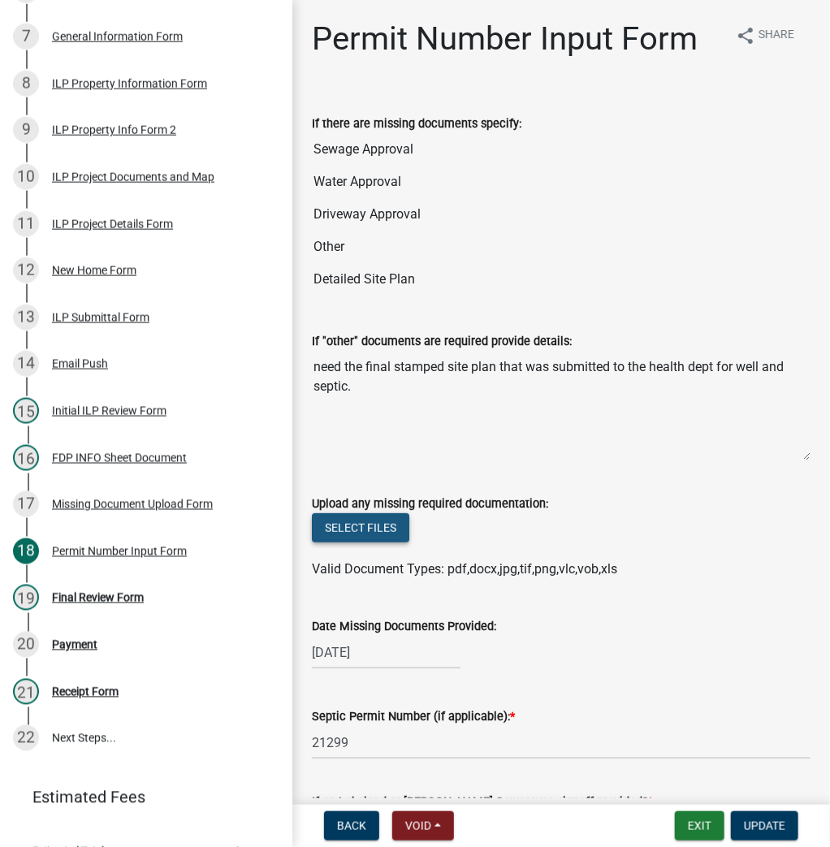
click at [353, 525] on button "Select files" at bounding box center [360, 527] width 97 height 29
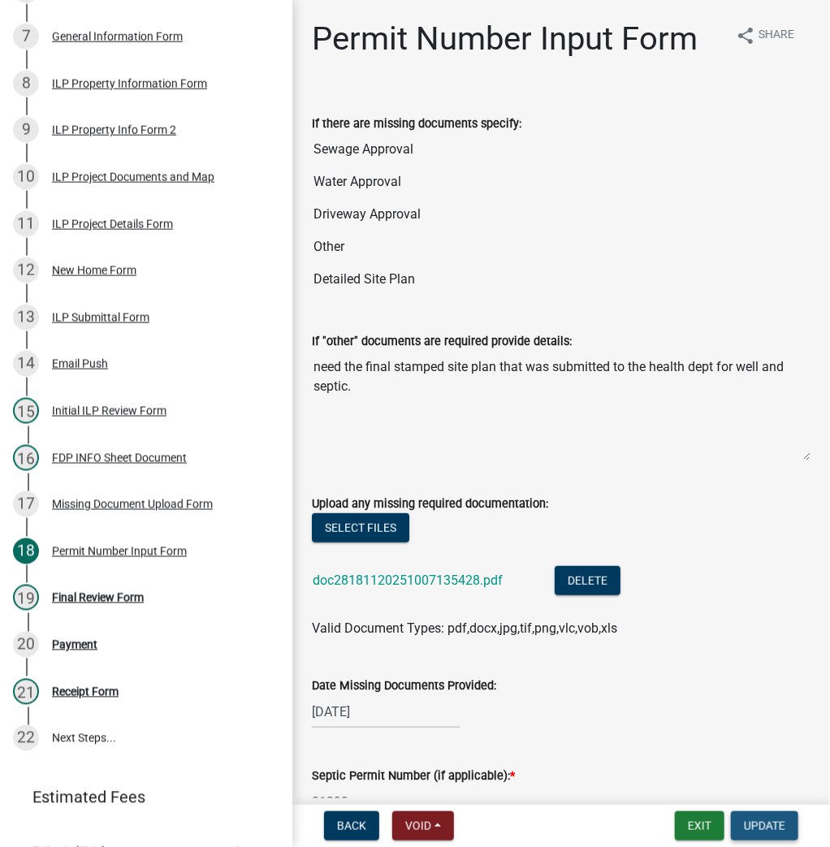
click at [757, 828] on span "Update" at bounding box center [764, 825] width 41 height 13
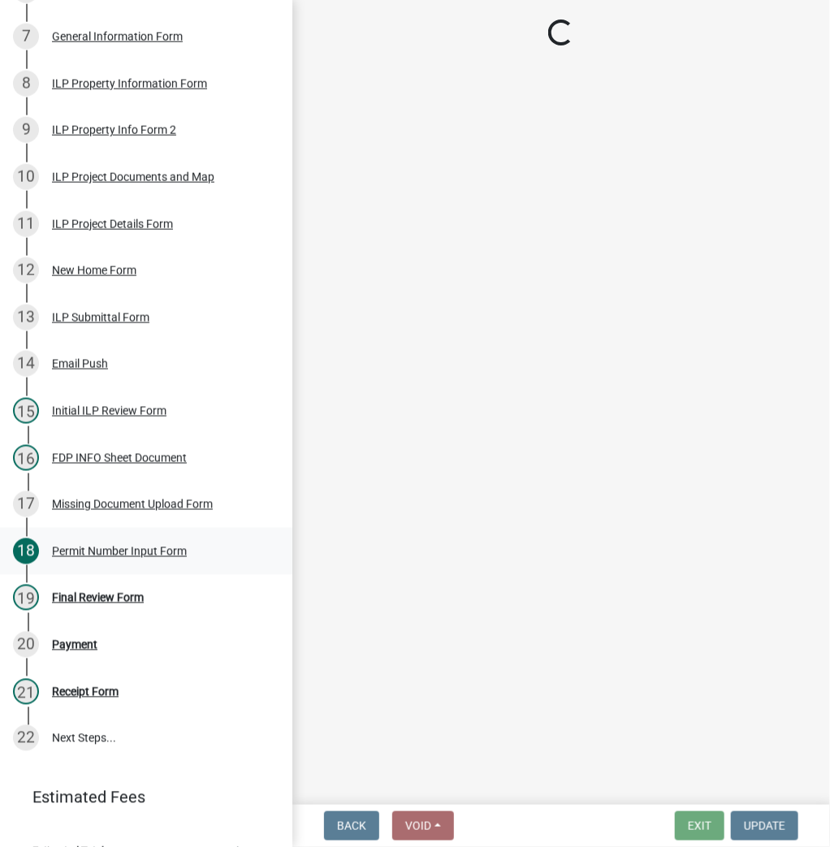
select select "fc758b50-acba-4166-9f24-5248f0f78016"
select select "71256567-8c52-414d-b434-ae6b266e1a0e"
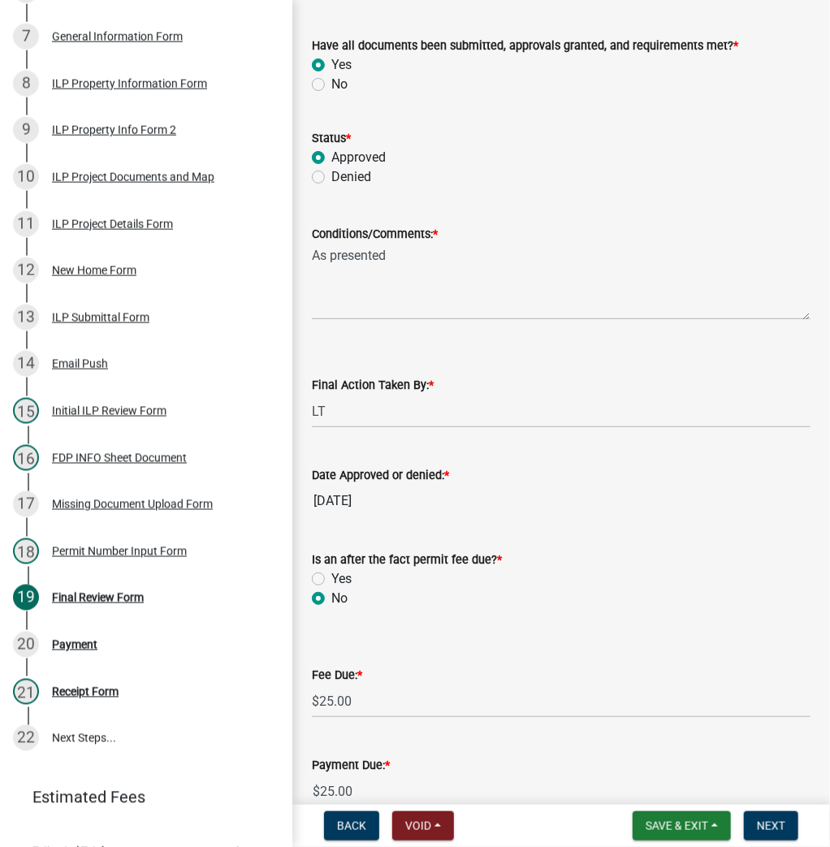
scroll to position [254, 0]
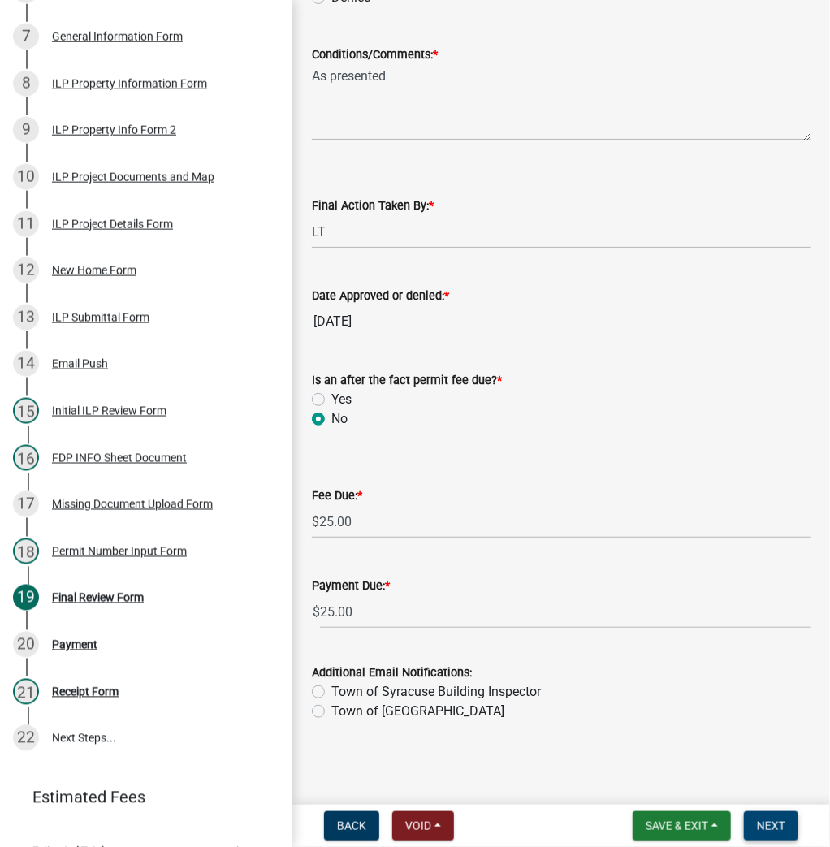
click at [768, 825] on span "Next" at bounding box center [771, 825] width 28 height 13
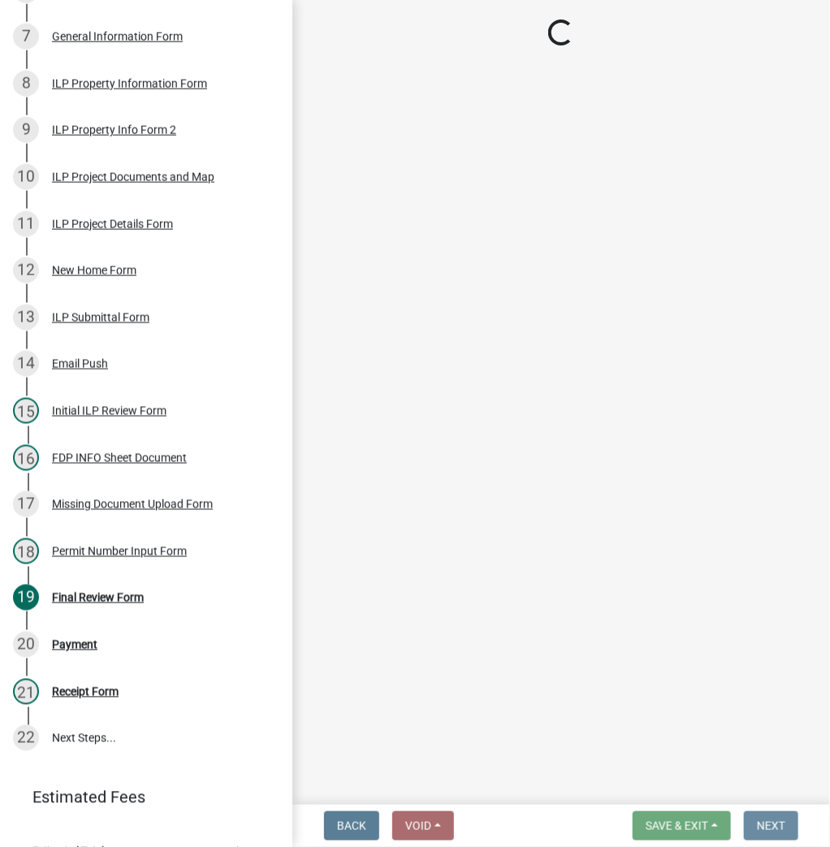
scroll to position [0, 0]
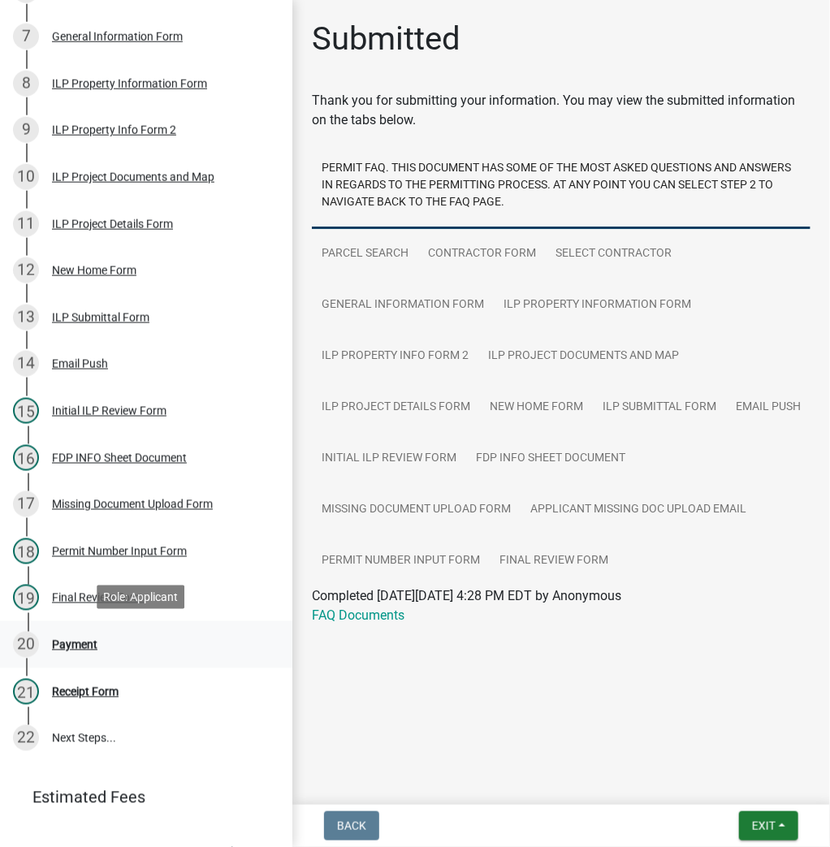
click at [89, 646] on div "Payment" at bounding box center [74, 644] width 45 height 11
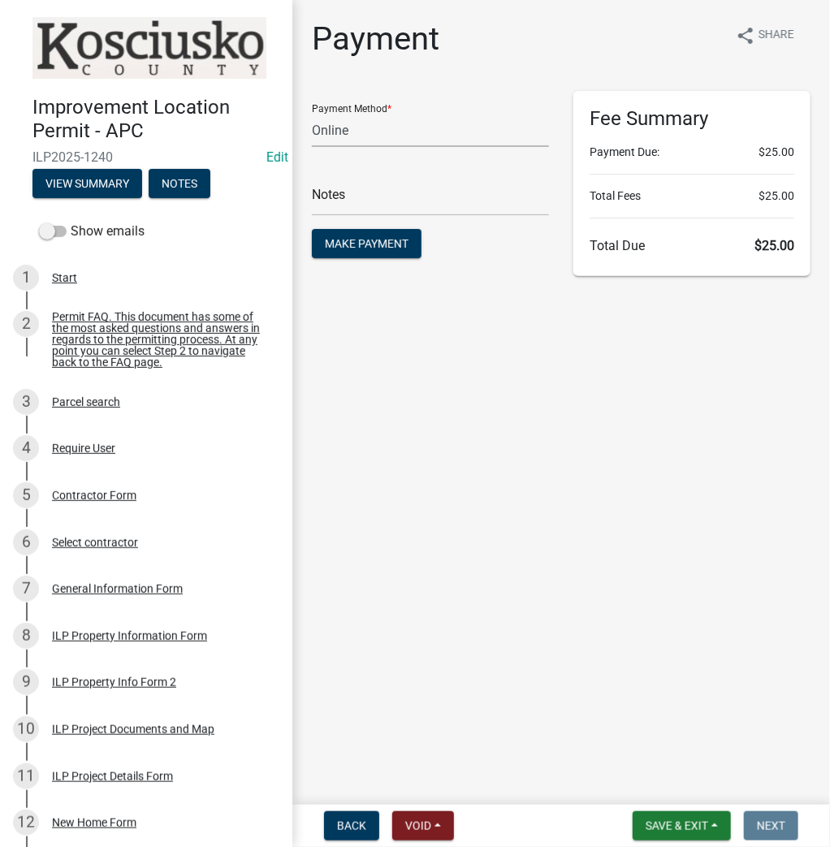
click at [354, 137] on select "Credit Card POS Check Cash Online" at bounding box center [430, 130] width 237 height 33
select select "2: 1"
click at [312, 114] on select "Credit Card POS Check Cash Online" at bounding box center [430, 130] width 237 height 33
click at [340, 244] on span "Make Payment" at bounding box center [367, 243] width 84 height 13
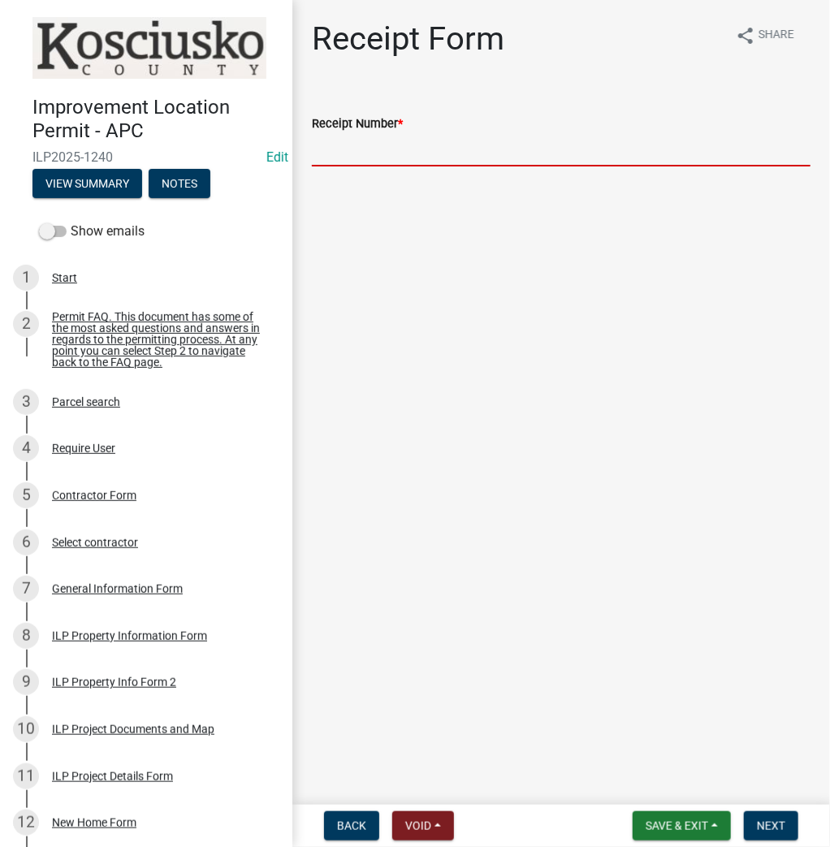
click at [488, 153] on input "Receipt Number *" at bounding box center [561, 149] width 499 height 33
type input "023625"
click at [774, 820] on span "Next" at bounding box center [771, 825] width 28 height 13
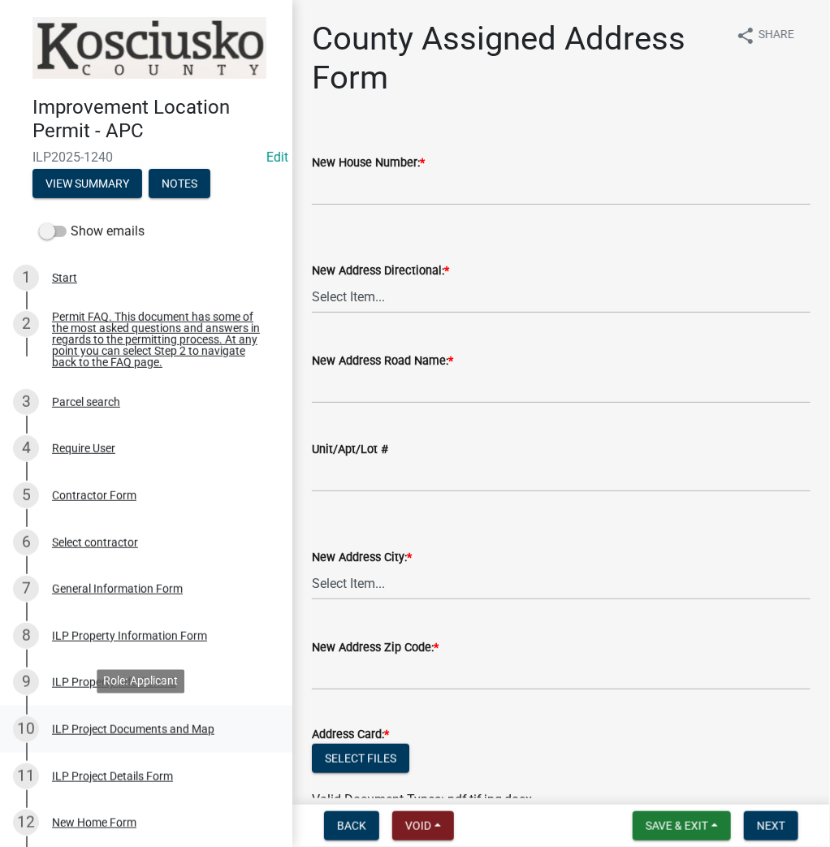
click at [95, 727] on div "ILP Project Documents and Map" at bounding box center [133, 729] width 162 height 11
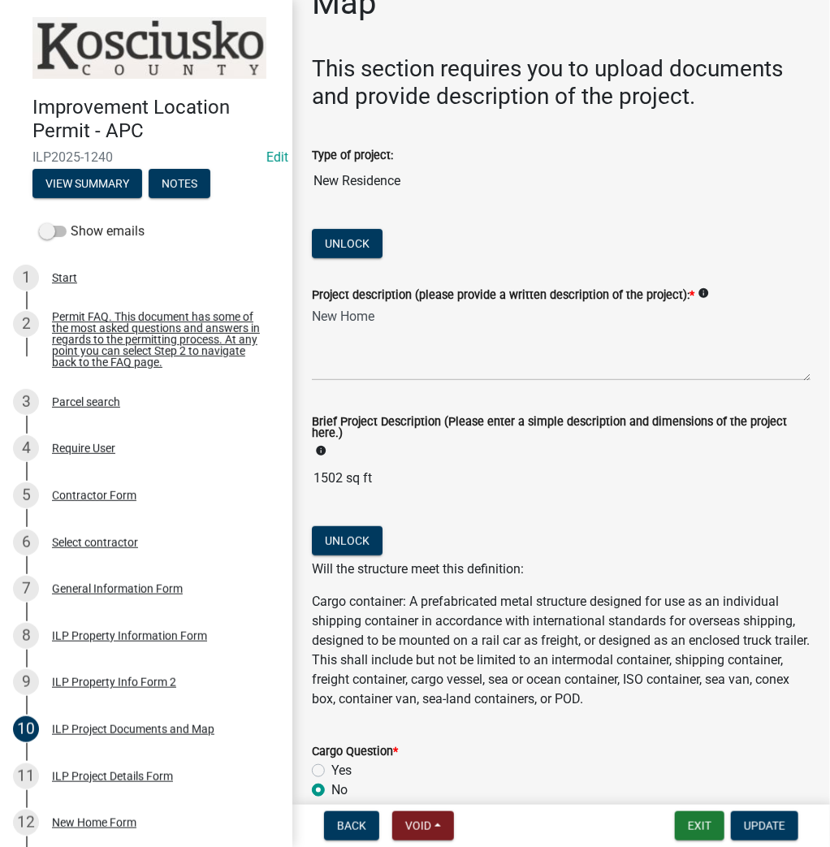
scroll to position [195, 0]
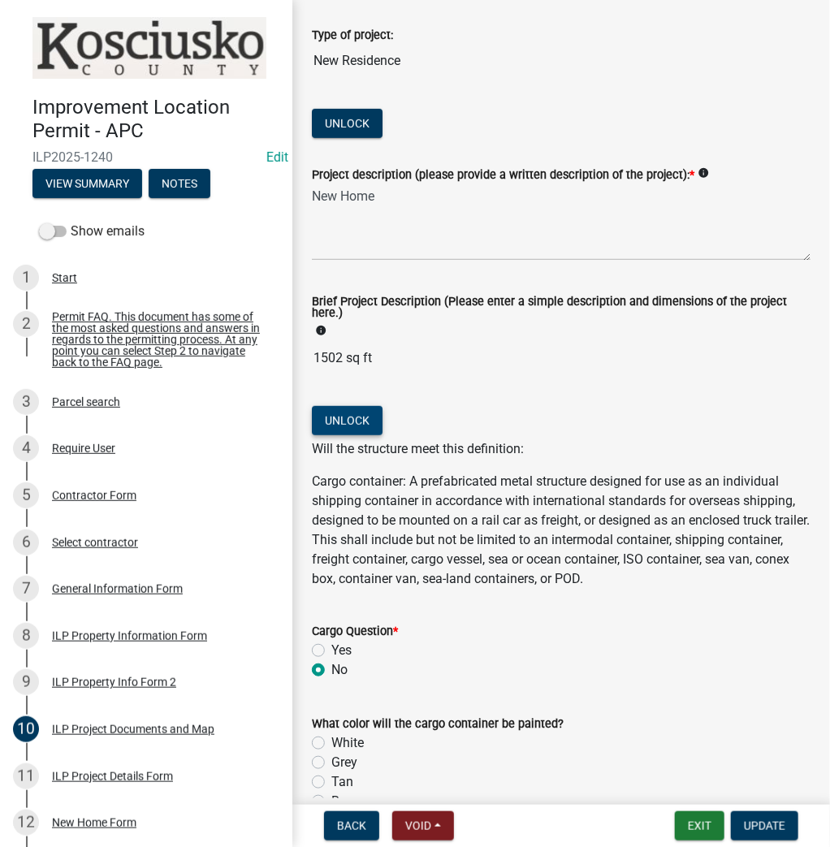
click at [348, 416] on button "Unlock" at bounding box center [347, 420] width 71 height 29
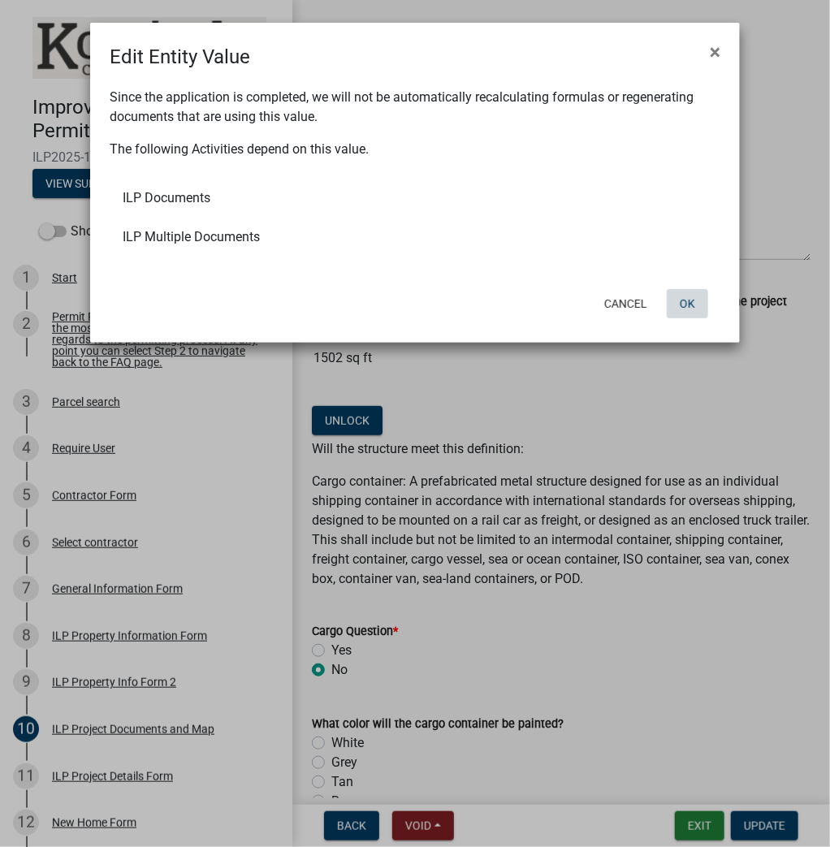
click at [689, 305] on button "OK" at bounding box center [687, 303] width 41 height 29
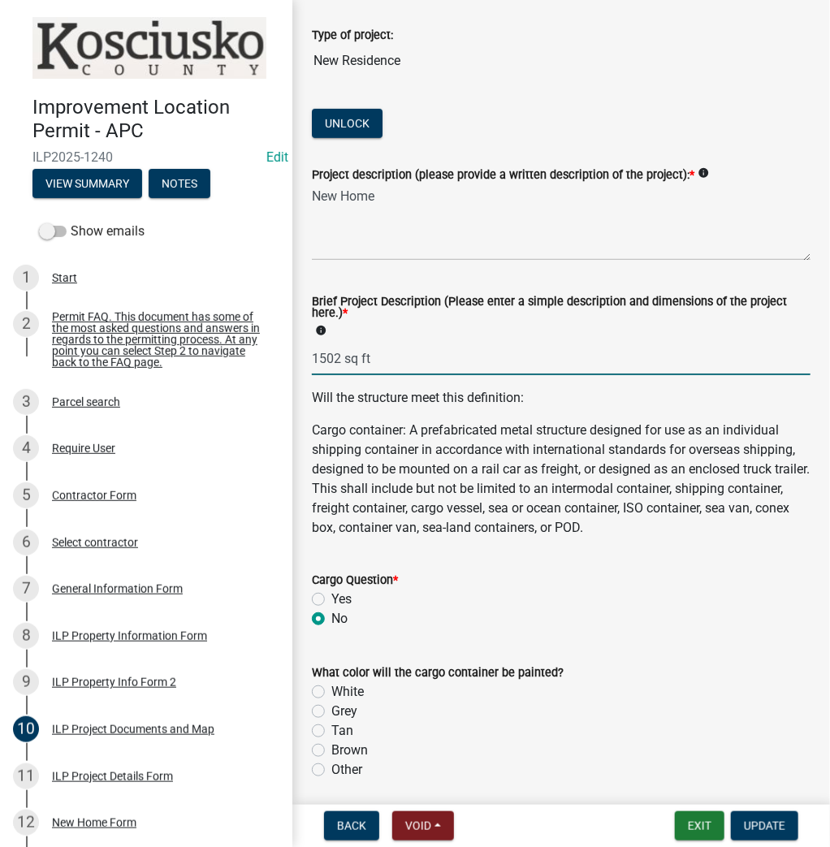
click at [400, 351] on input "1502 sq ft" at bounding box center [561, 358] width 499 height 33
click at [401, 351] on input "1502 sq ft" at bounding box center [561, 358] width 499 height 33
type input "63x65.5 res att gar"
click at [754, 818] on button "Update" at bounding box center [764, 825] width 67 height 29
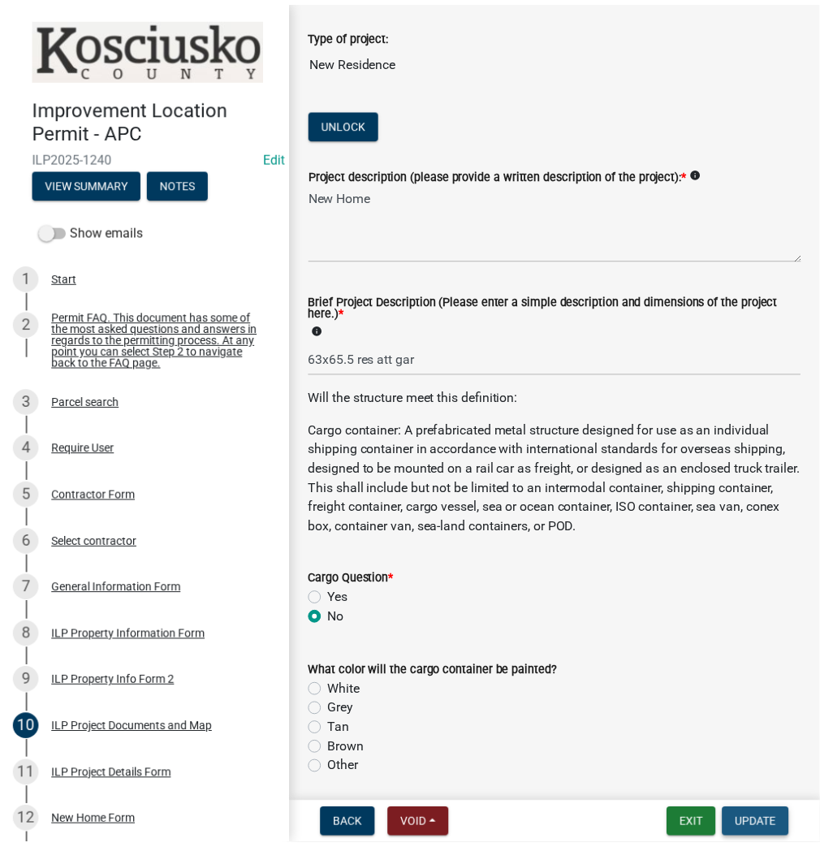
scroll to position [0, 0]
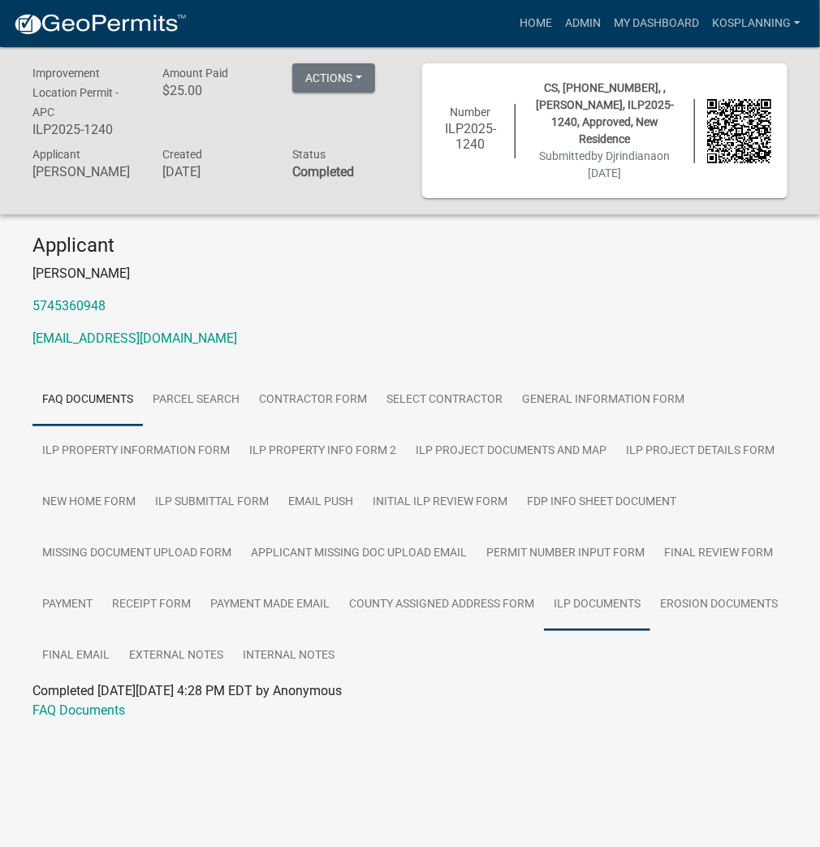
click at [601, 585] on link "ILP Documents" at bounding box center [597, 605] width 106 height 52
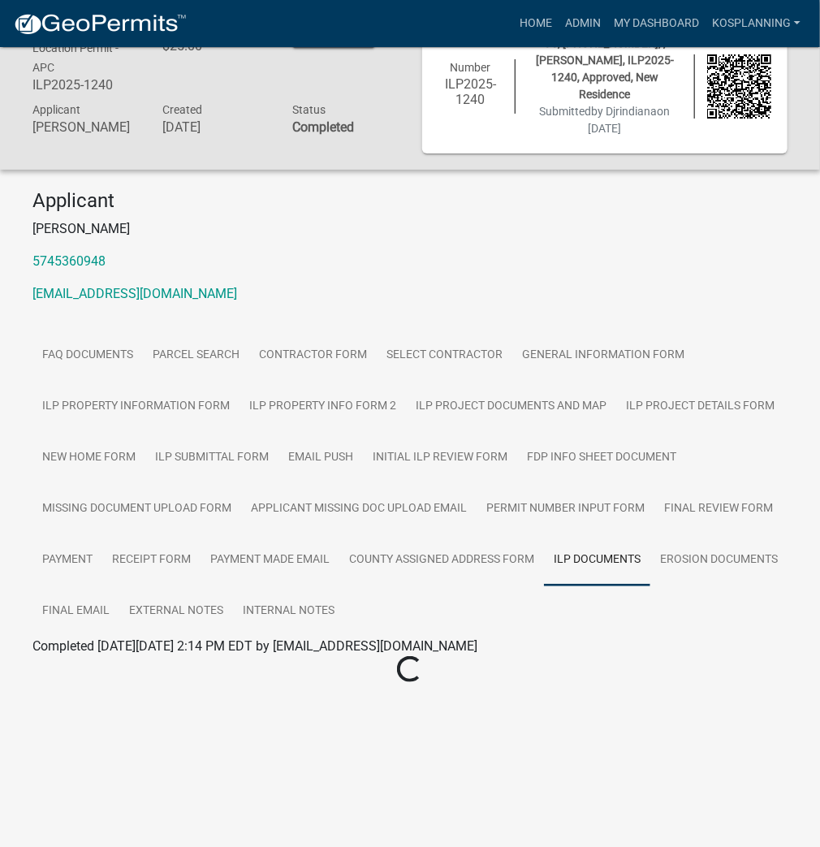
scroll to position [47, 0]
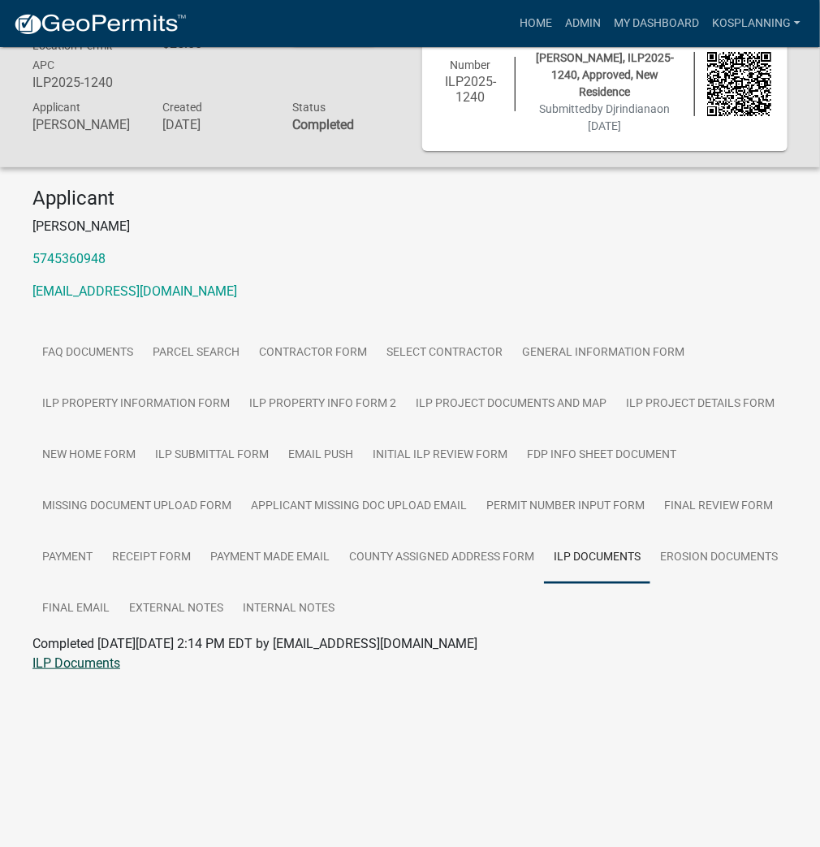
click at [84, 655] on link "ILP Documents" at bounding box center [76, 662] width 88 height 15
click at [584, 534] on link "ILP Documents" at bounding box center [597, 558] width 106 height 52
click at [416, 249] on p "5745360948" at bounding box center [409, 258] width 755 height 19
click at [529, 19] on link "Home" at bounding box center [535, 23] width 45 height 31
